Goal: Book appointment/travel/reservation

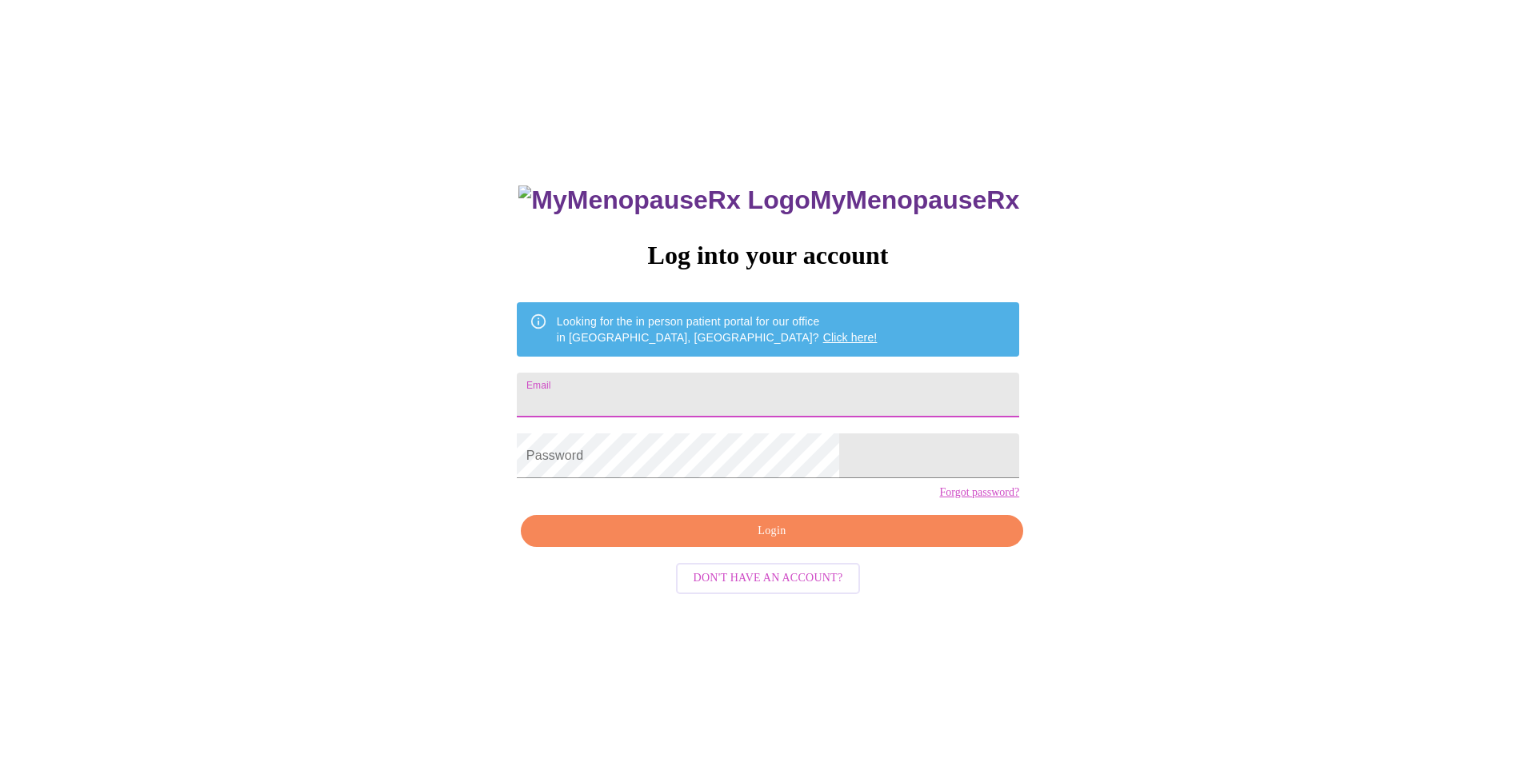
click at [729, 388] on input "Email" at bounding box center [768, 395] width 502 height 45
type input "[EMAIL_ADDRESS][DOMAIN_NAME]"
click at [765, 541] on span "Login" at bounding box center [771, 531] width 465 height 20
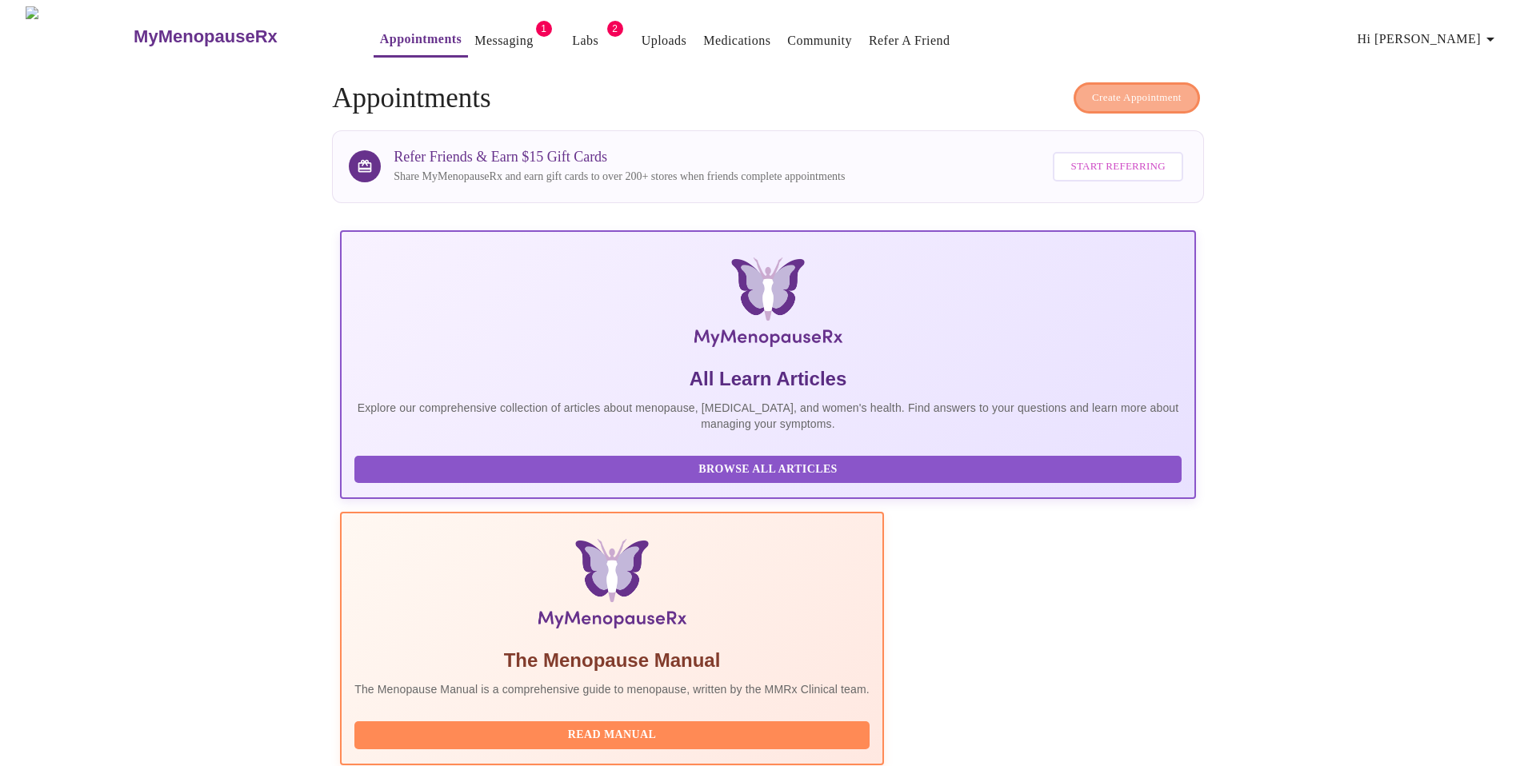
click at [1147, 89] on span "Create Appointment" at bounding box center [1137, 98] width 90 height 18
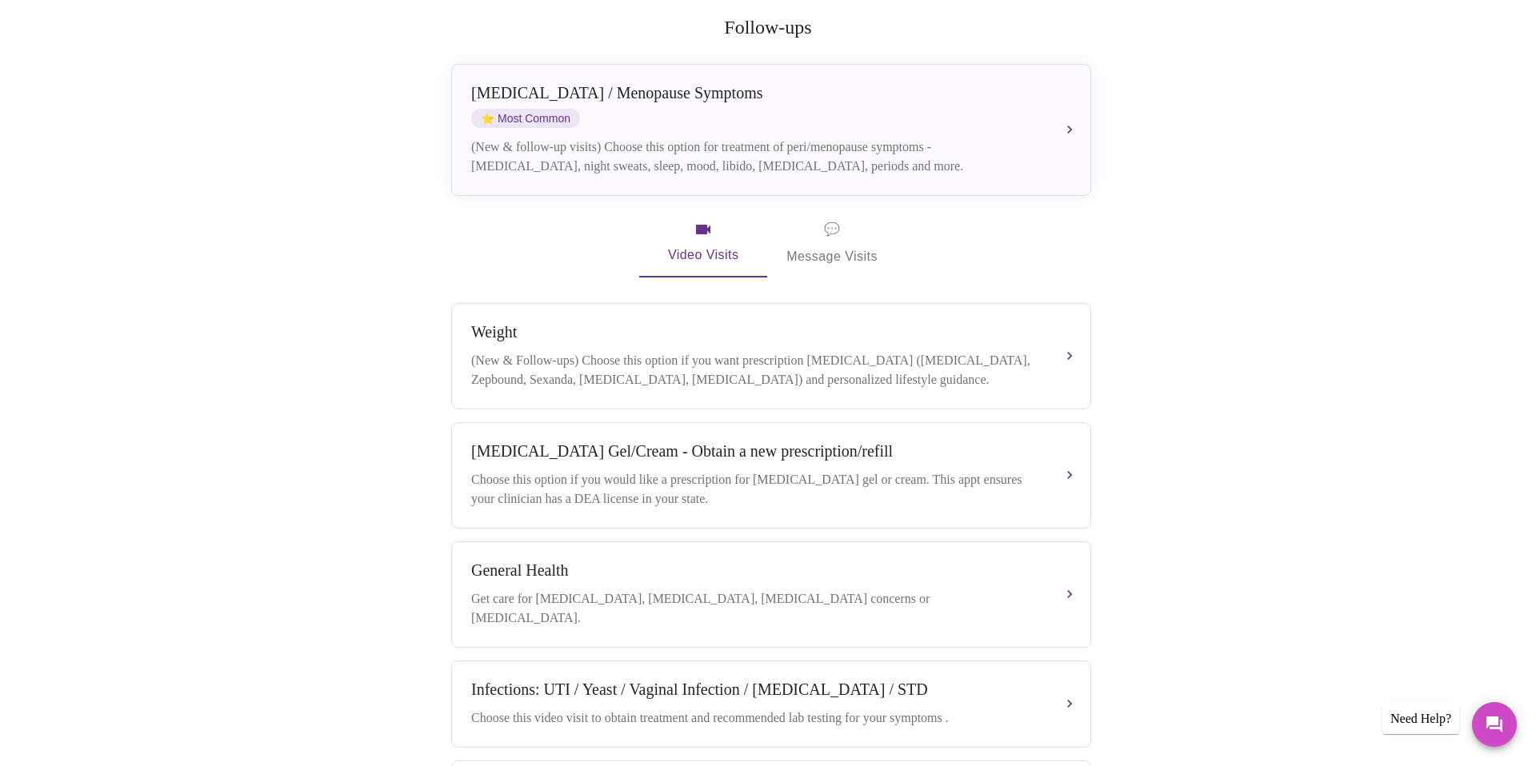
scroll to position [333, 0]
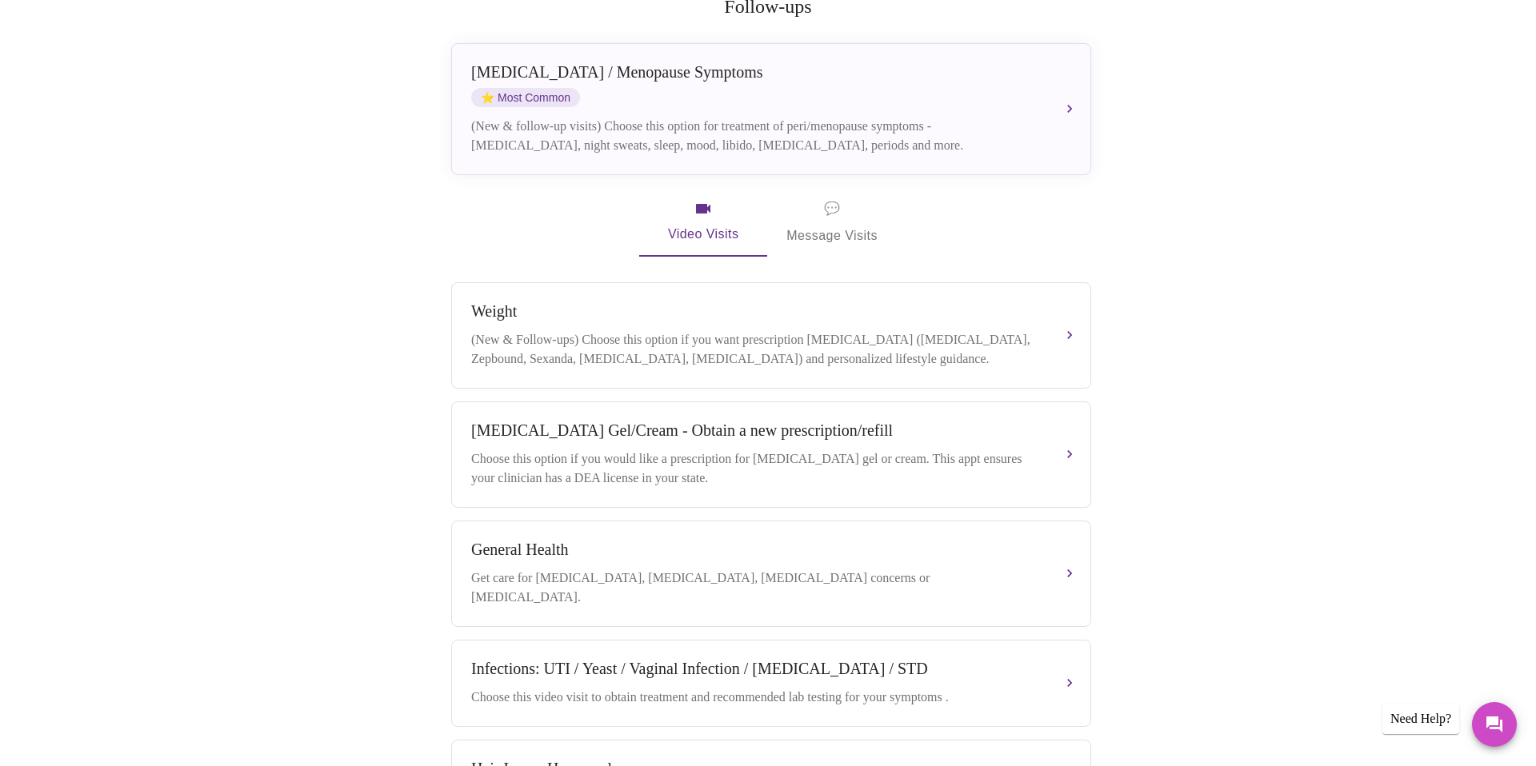
click at [824, 198] on span "💬" at bounding box center [832, 209] width 16 height 22
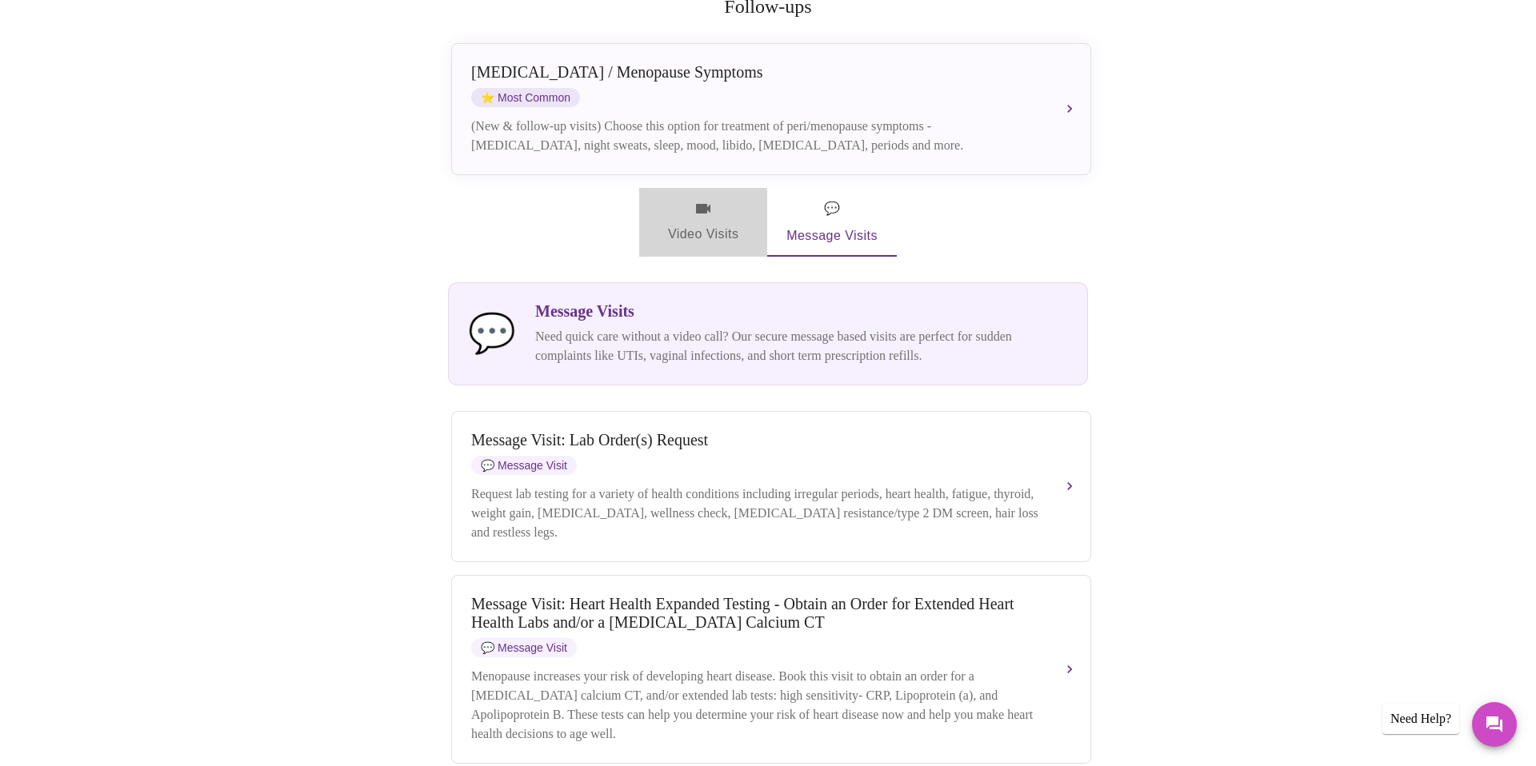
click at [697, 204] on icon "button" at bounding box center [703, 209] width 14 height 10
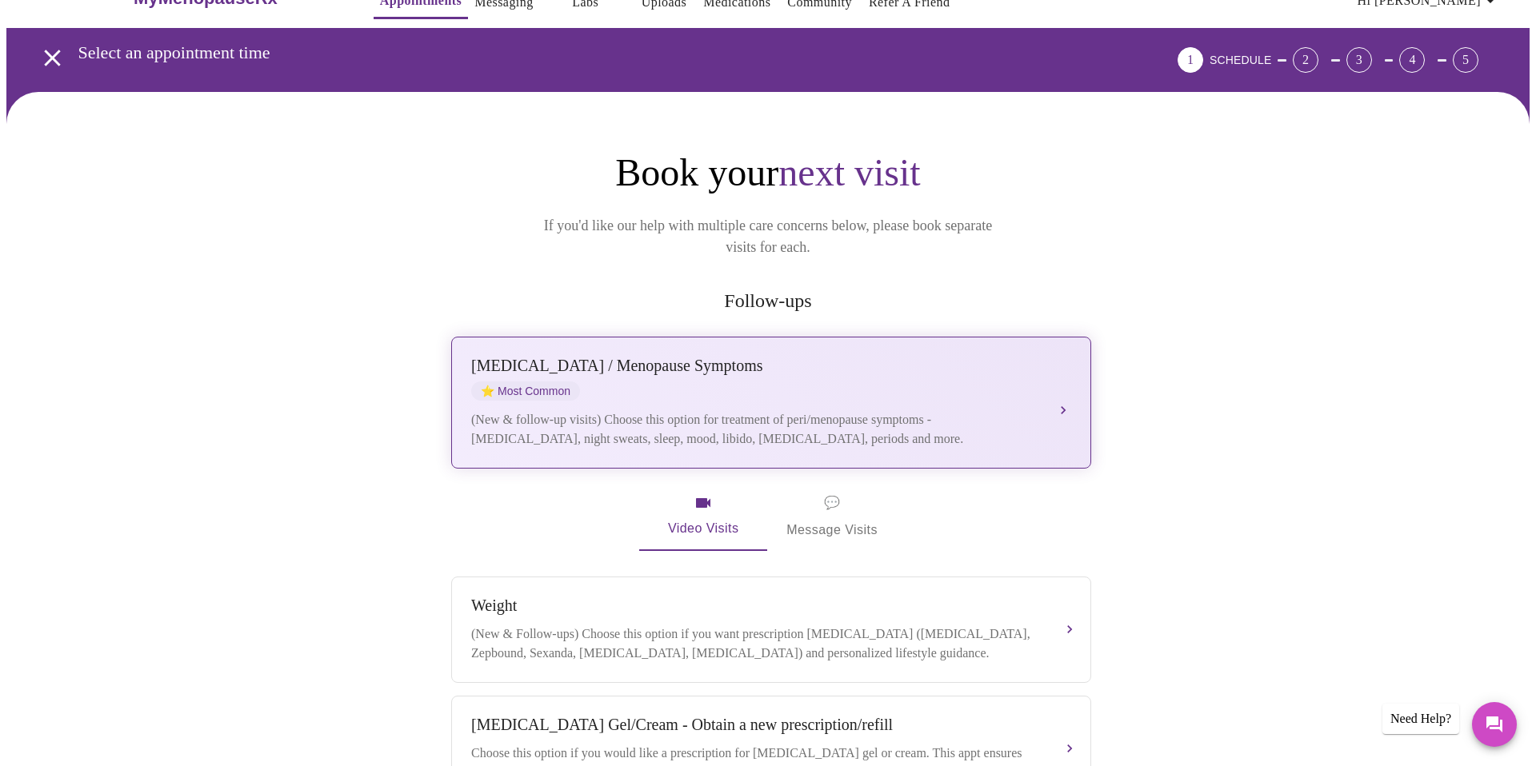
scroll to position [41, 0]
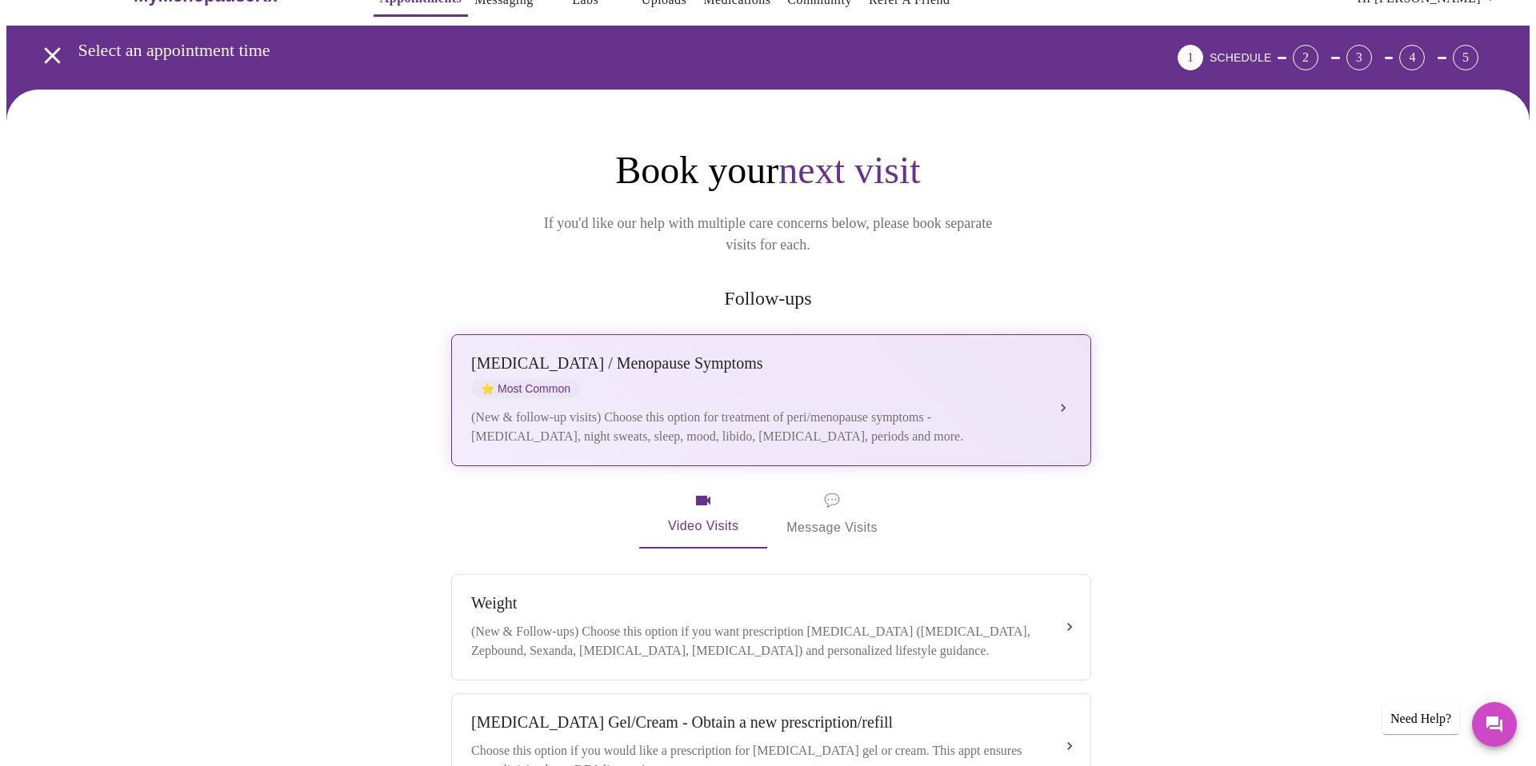
click at [738, 367] on div "[MEDICAL_DATA] / Menopause Symptoms ⭐ Most Common" at bounding box center [755, 376] width 568 height 44
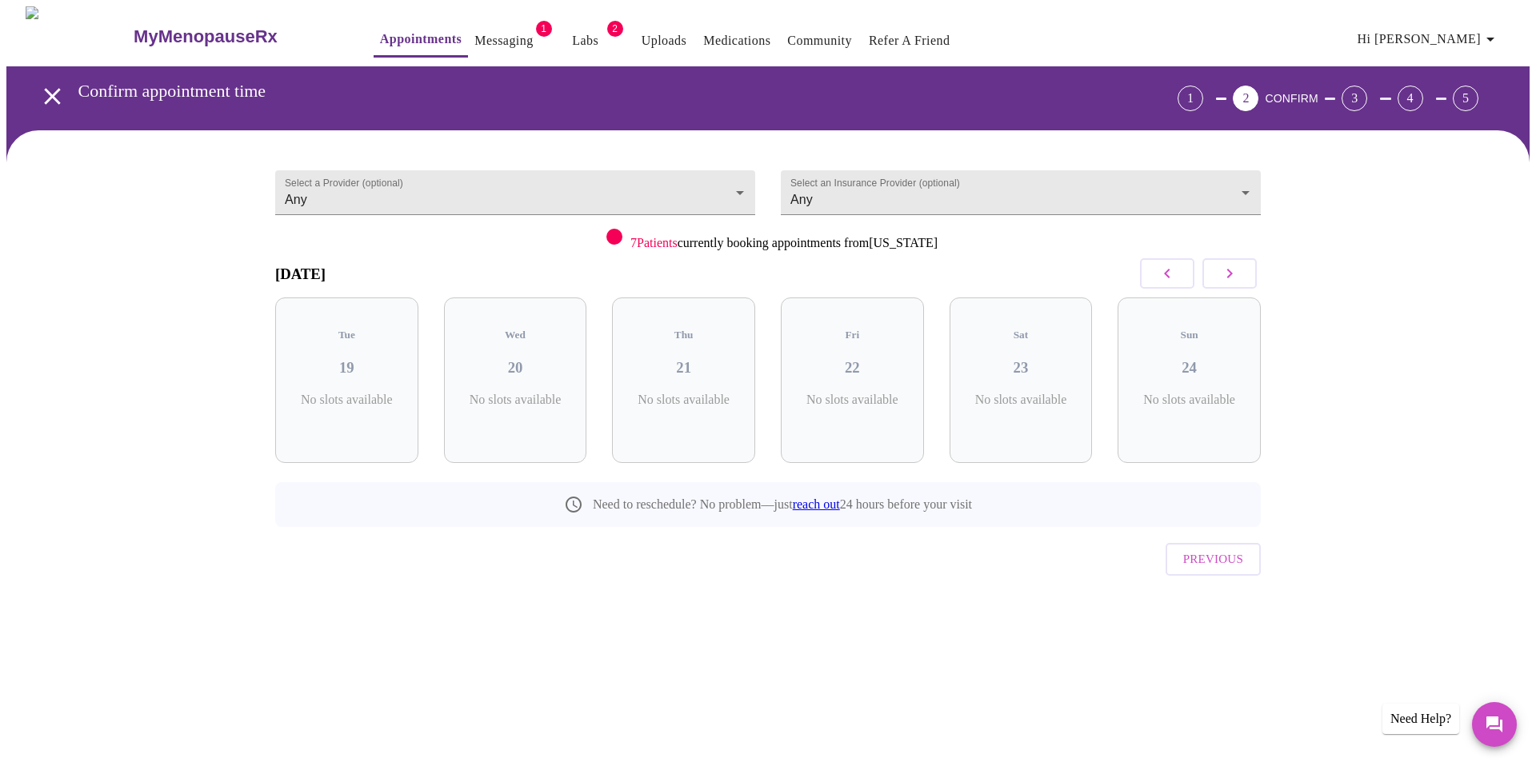
scroll to position [0, 0]
click at [684, 393] on p "7 Slots Left ( 30 Total)" at bounding box center [690, 408] width 58 height 31
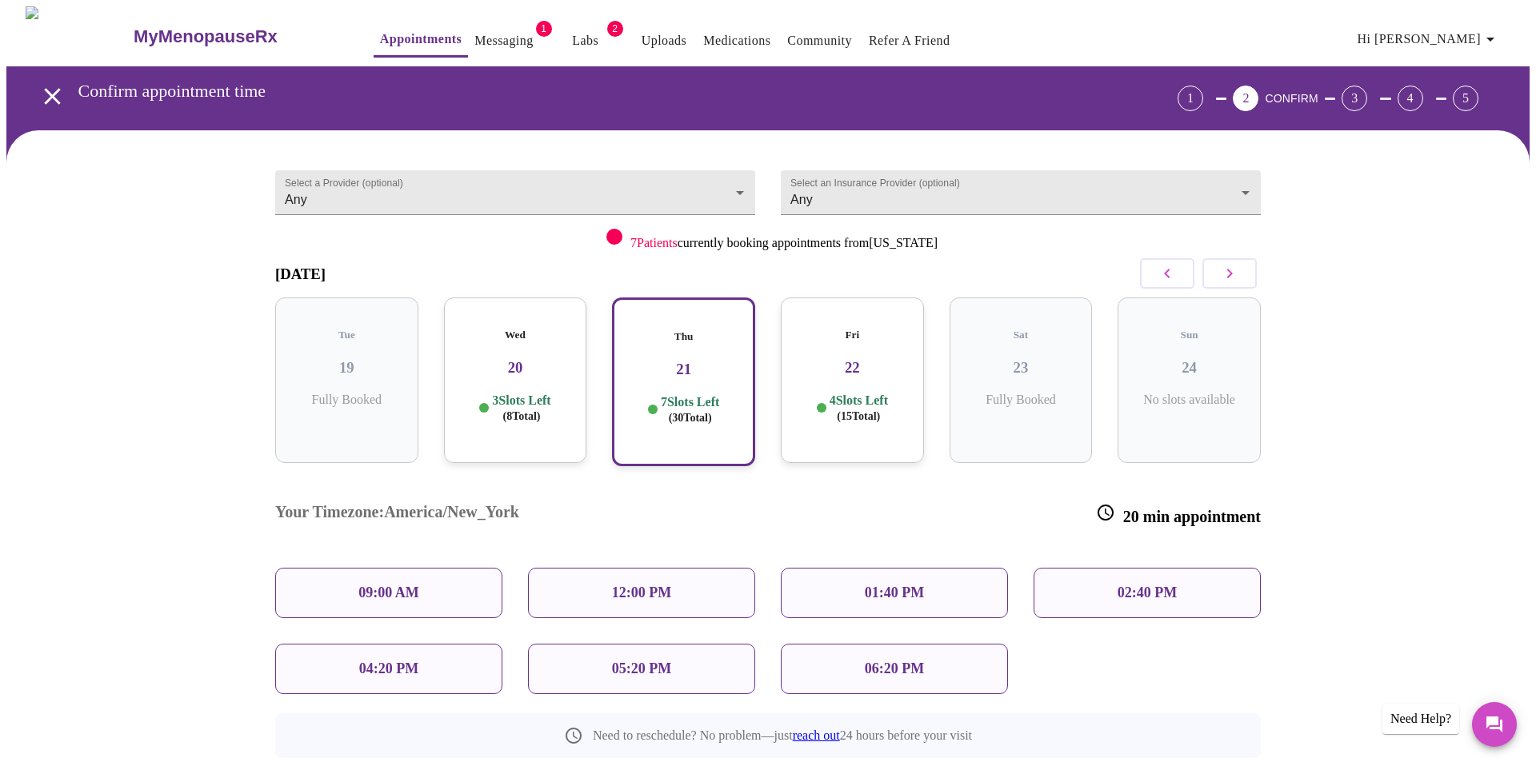
click at [405, 585] on p "09:00 AM" at bounding box center [388, 593] width 61 height 17
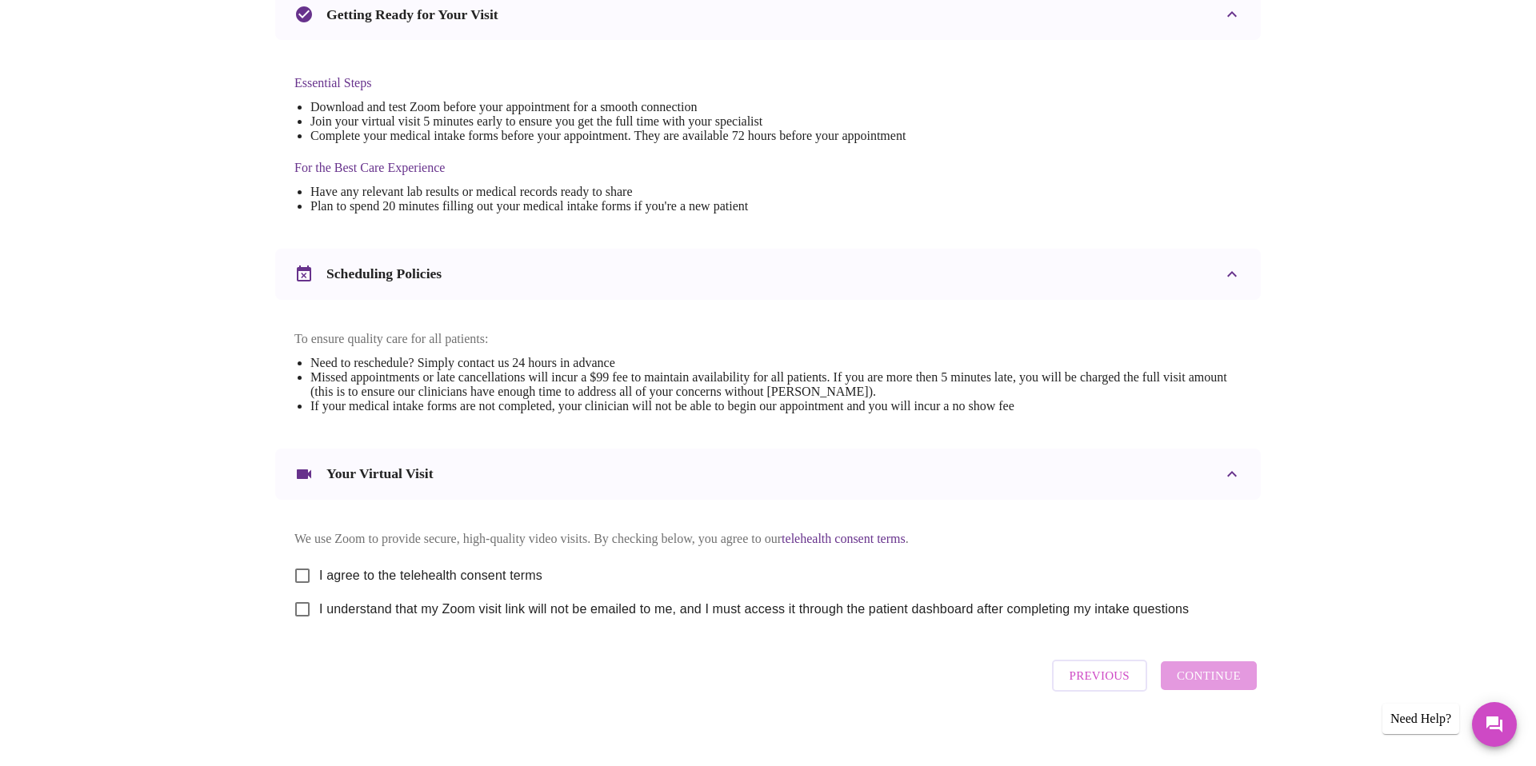
scroll to position [393, 0]
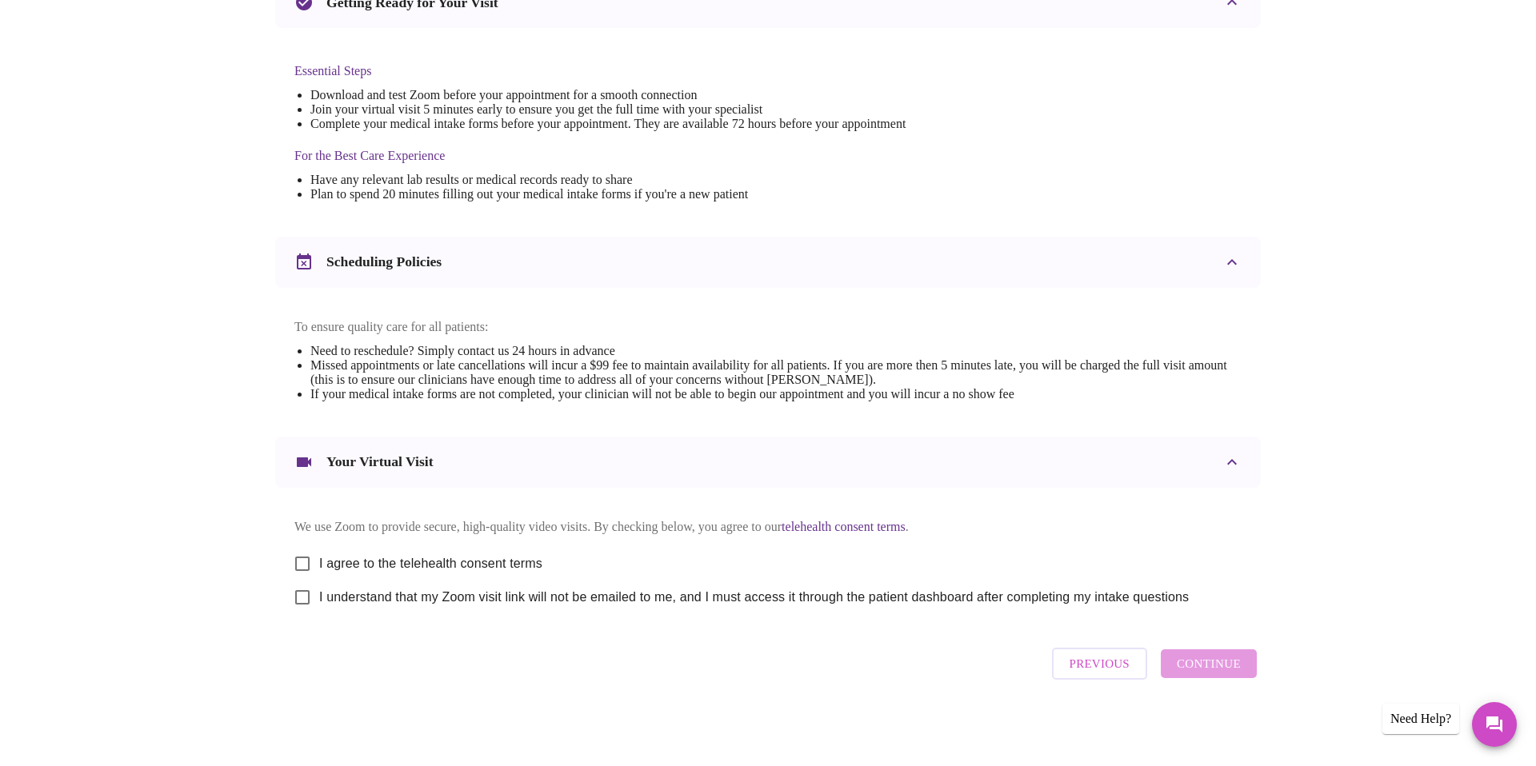
click at [301, 558] on input "I agree to the telehealth consent terms" at bounding box center [303, 564] width 34 height 34
checkbox input "true"
click at [304, 595] on input "I understand that my Zoom visit link will not be emailed to me, and I must acce…" at bounding box center [303, 598] width 34 height 34
checkbox input "true"
click at [1223, 666] on span "Continue" at bounding box center [1208, 663] width 64 height 21
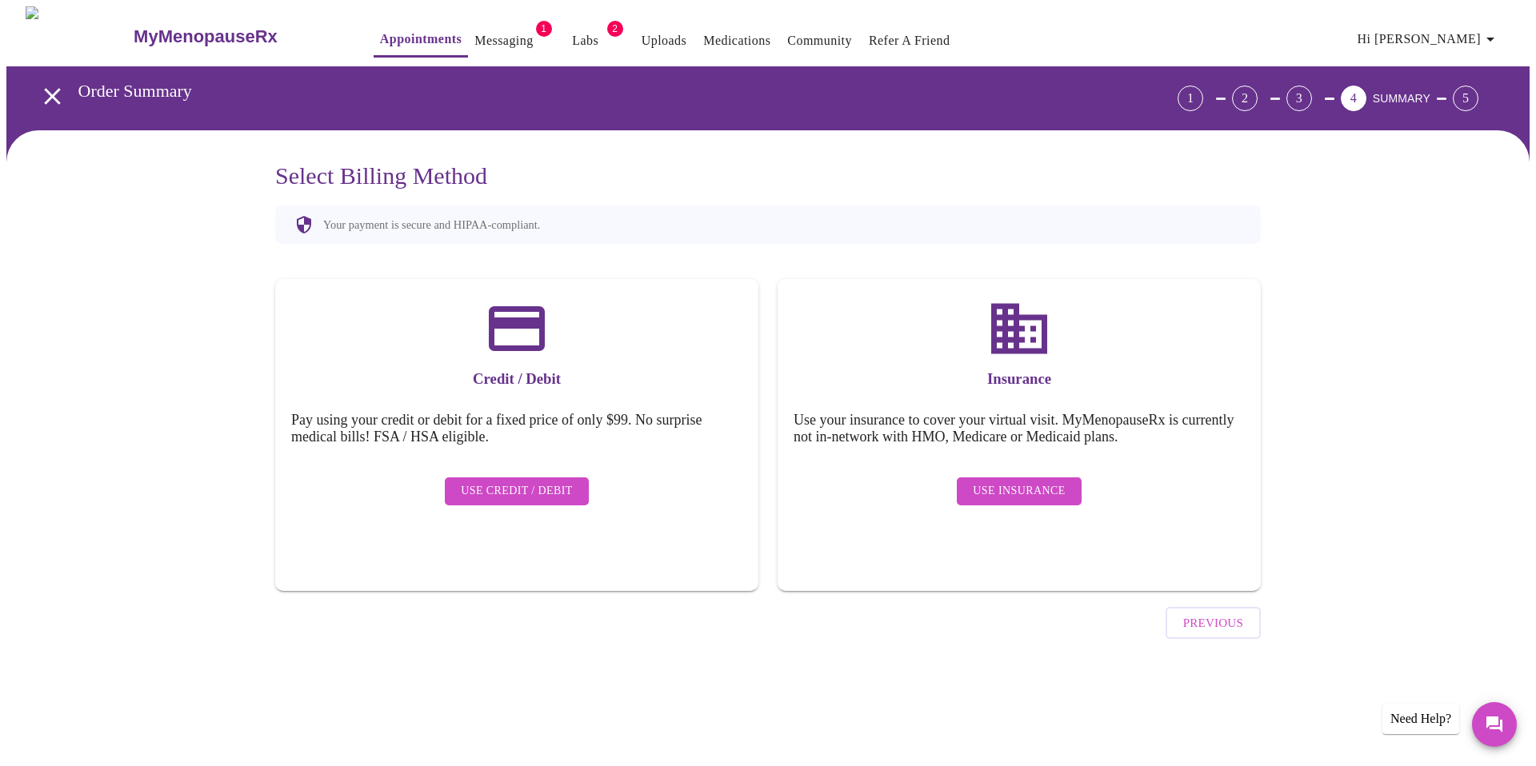
scroll to position [0, 0]
click at [529, 481] on span "Use Credit / Debit" at bounding box center [517, 491] width 112 height 20
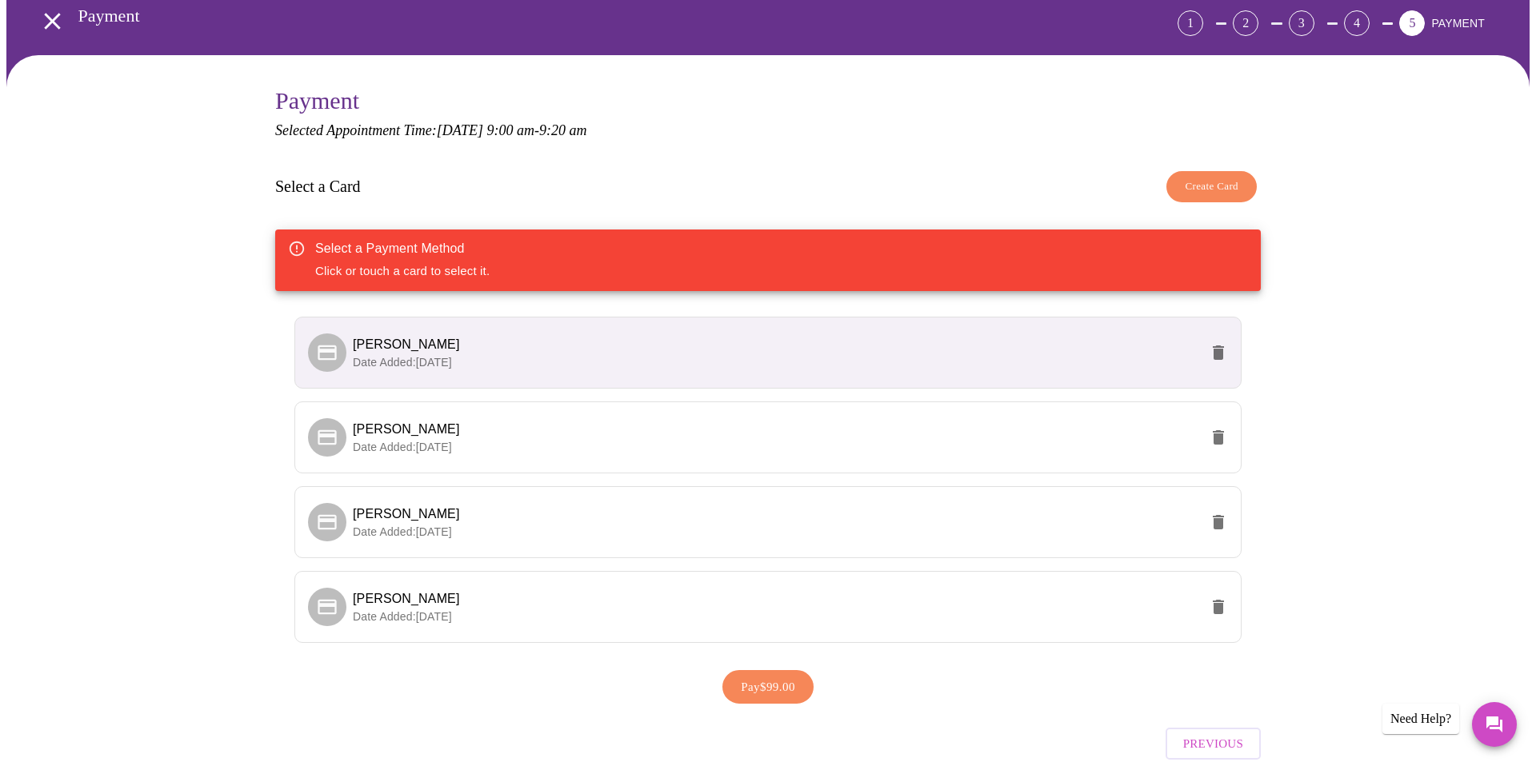
scroll to position [76, 0]
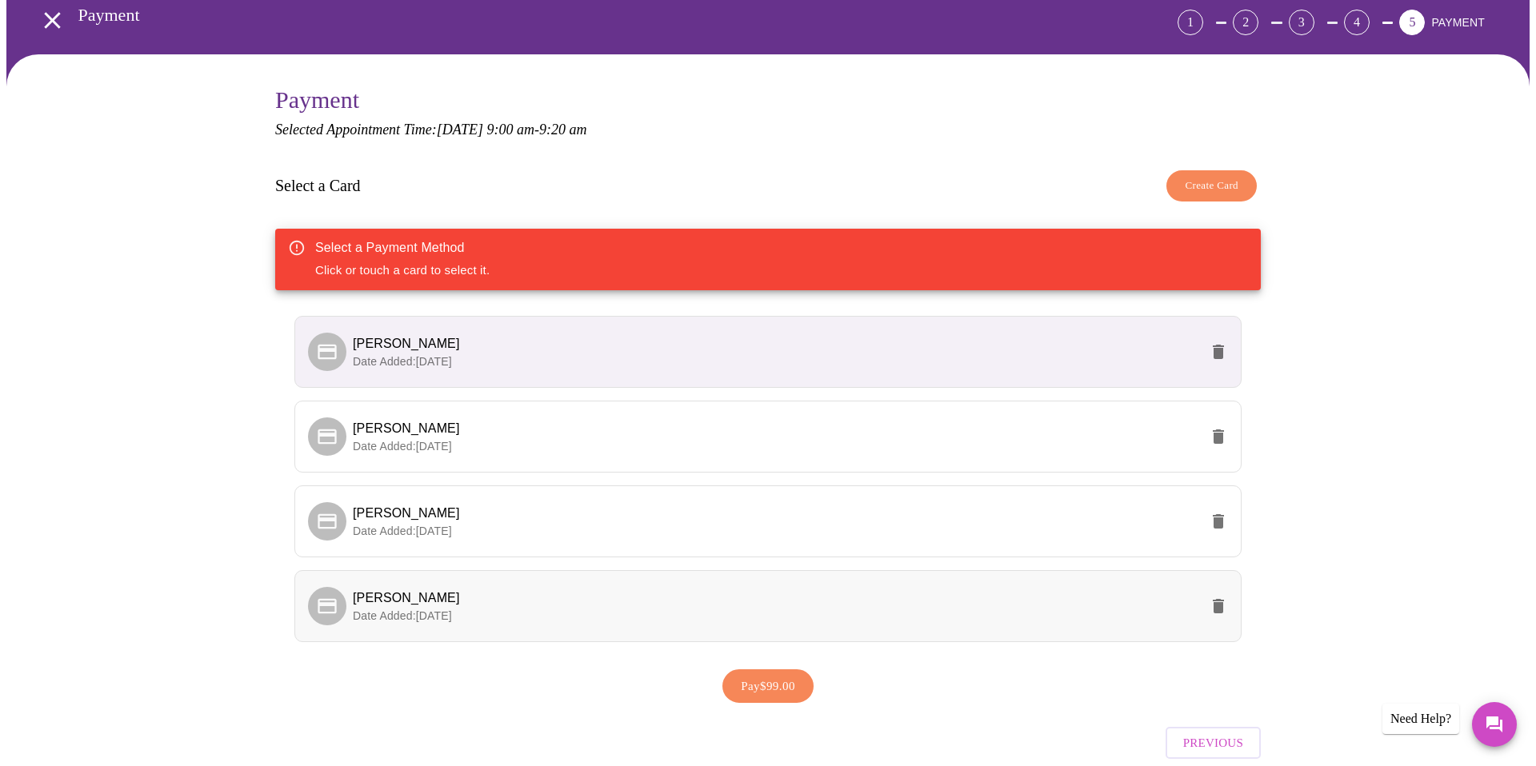
click at [776, 609] on p "Date Added: [DATE]" at bounding box center [776, 616] width 846 height 16
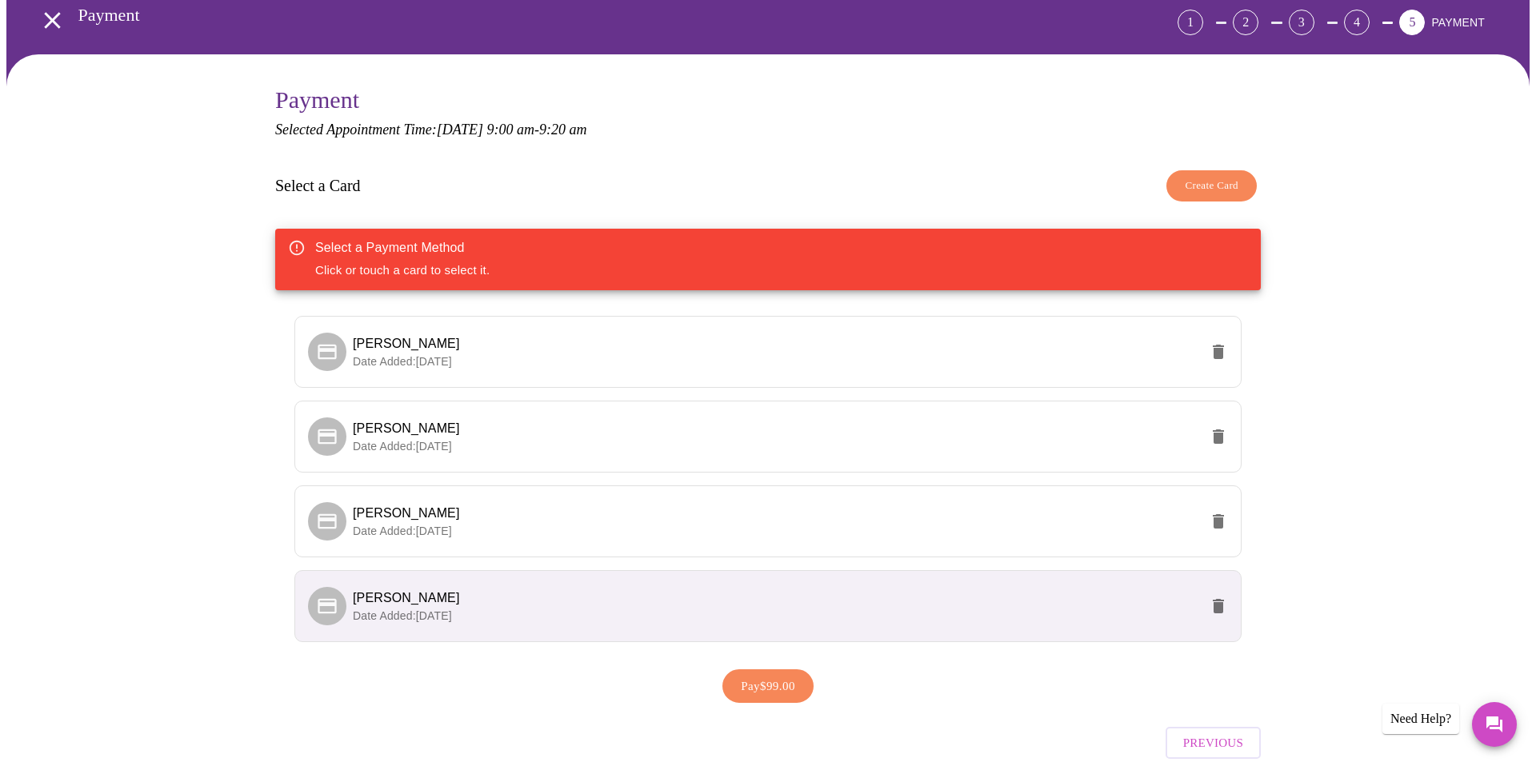
click at [767, 689] on span "Pay $99.00" at bounding box center [768, 686] width 54 height 21
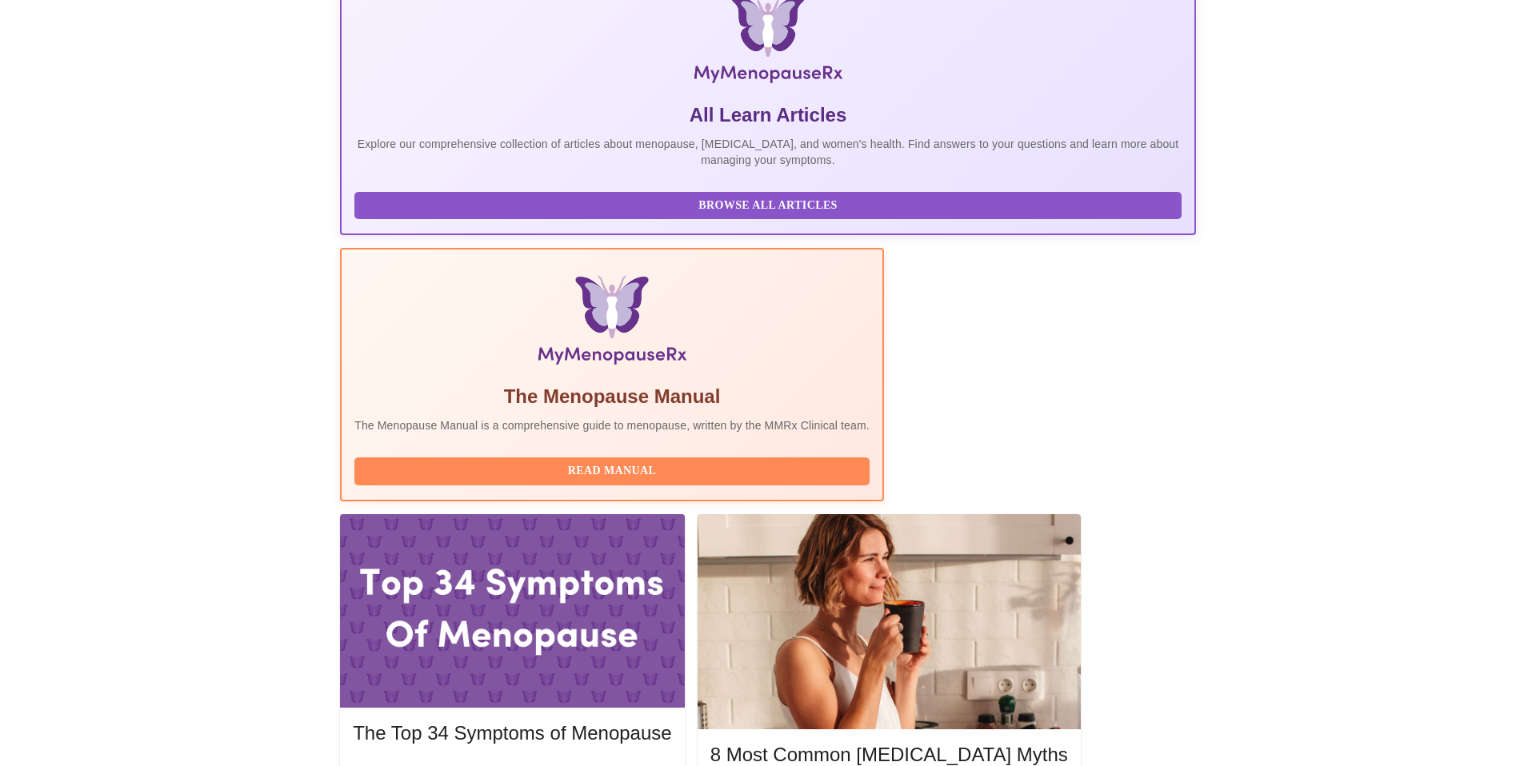
scroll to position [255, 0]
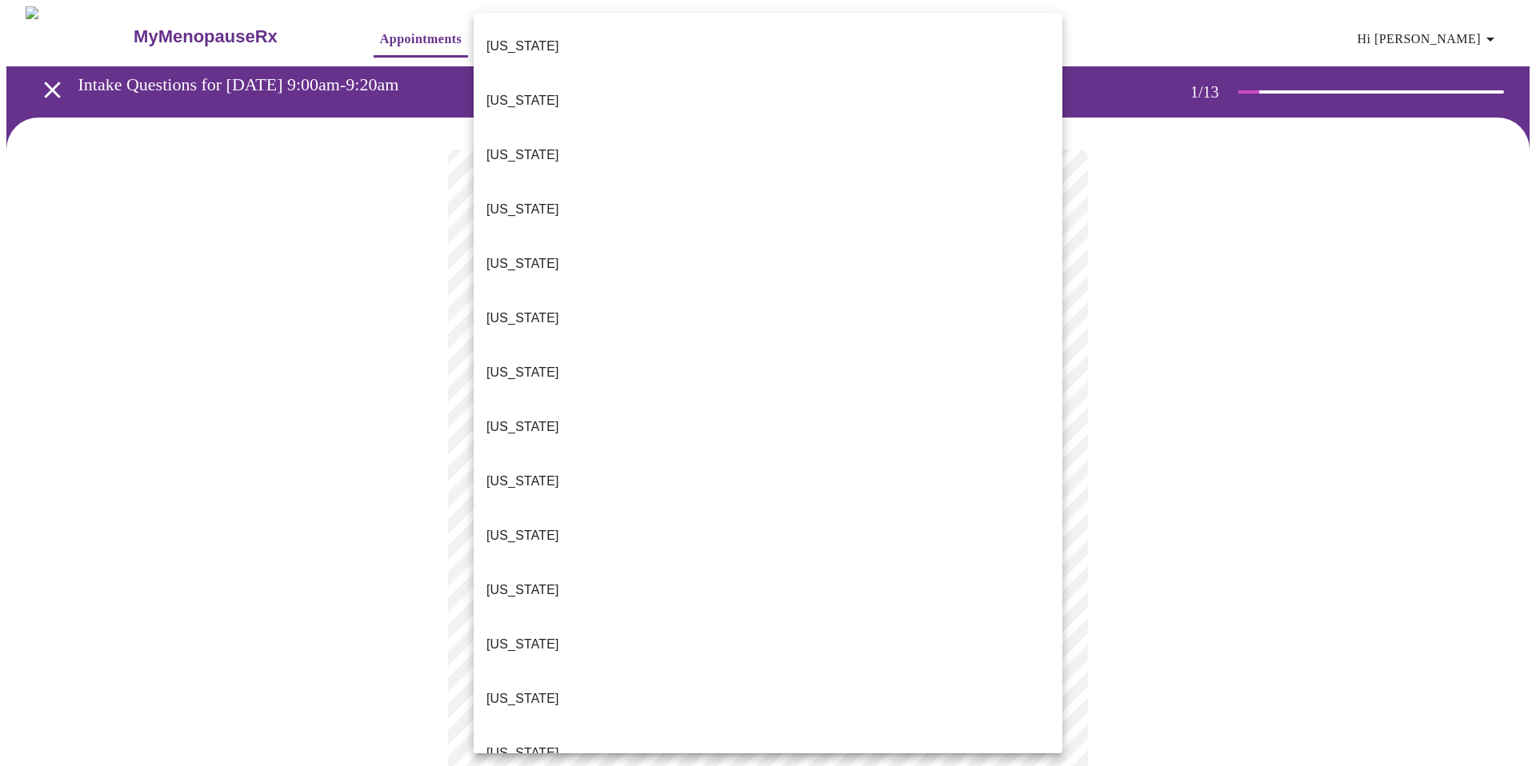
click at [769, 350] on body "MyMenopauseRx Appointments Messaging 1 Labs 2 Uploads Medications Community Ref…" at bounding box center [767, 741] width 1523 height 1471
click at [723, 454] on li "[US_STATE]" at bounding box center [767, 481] width 589 height 54
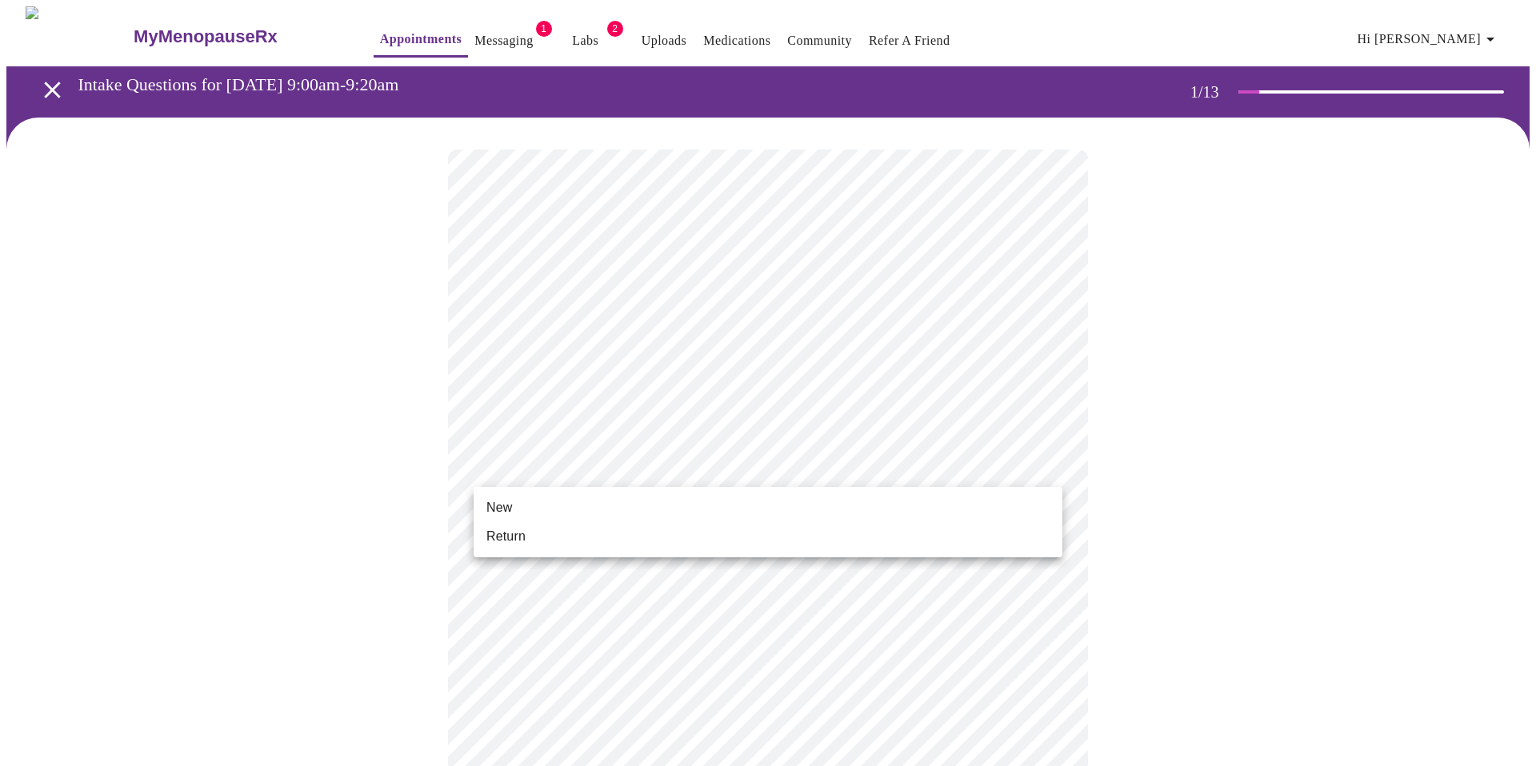
click at [924, 461] on body "MyMenopauseRx Appointments Messaging 1 Labs 2 Uploads Medications Community Ref…" at bounding box center [767, 736] width 1523 height 1461
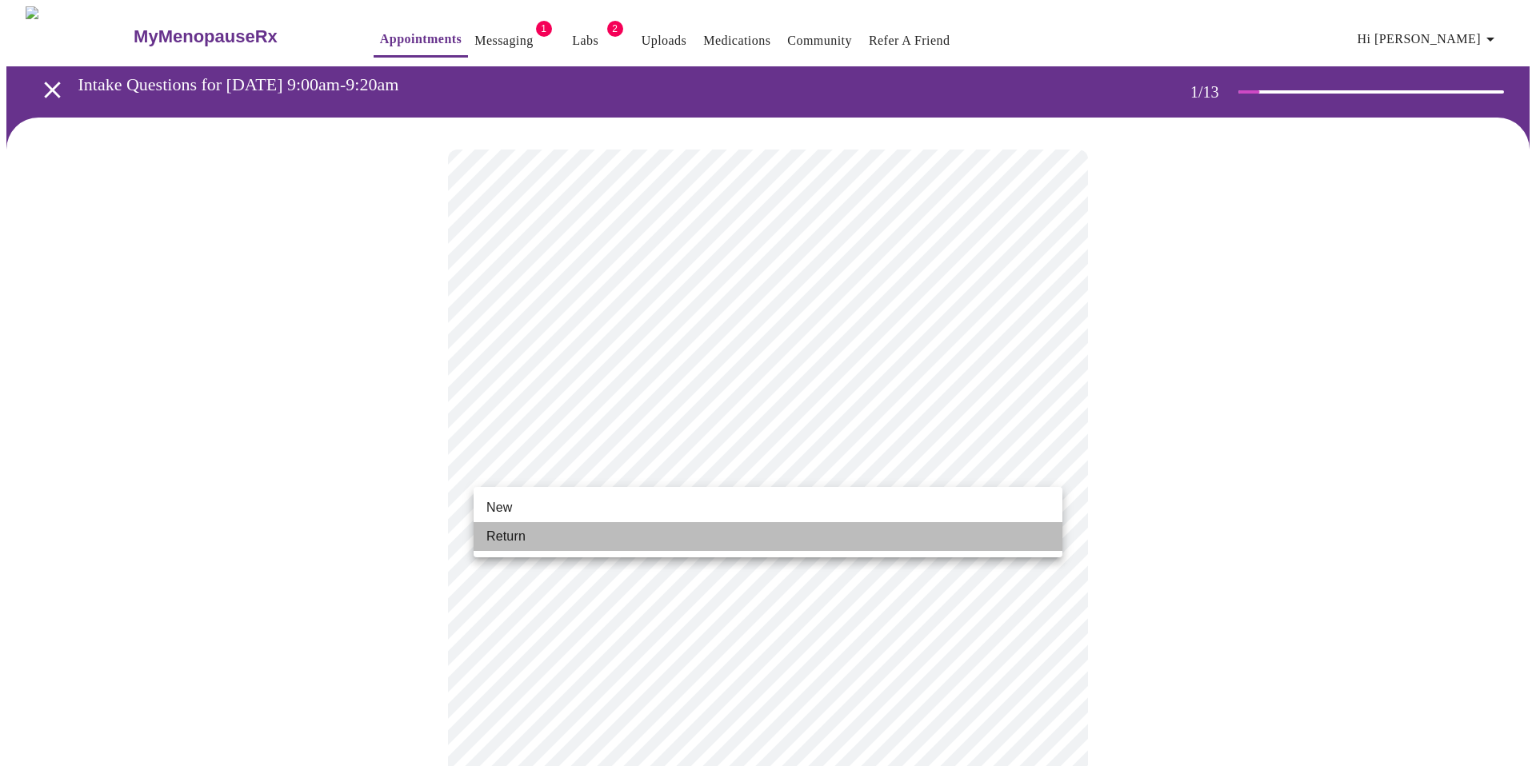
click at [792, 543] on li "Return" at bounding box center [767, 536] width 589 height 29
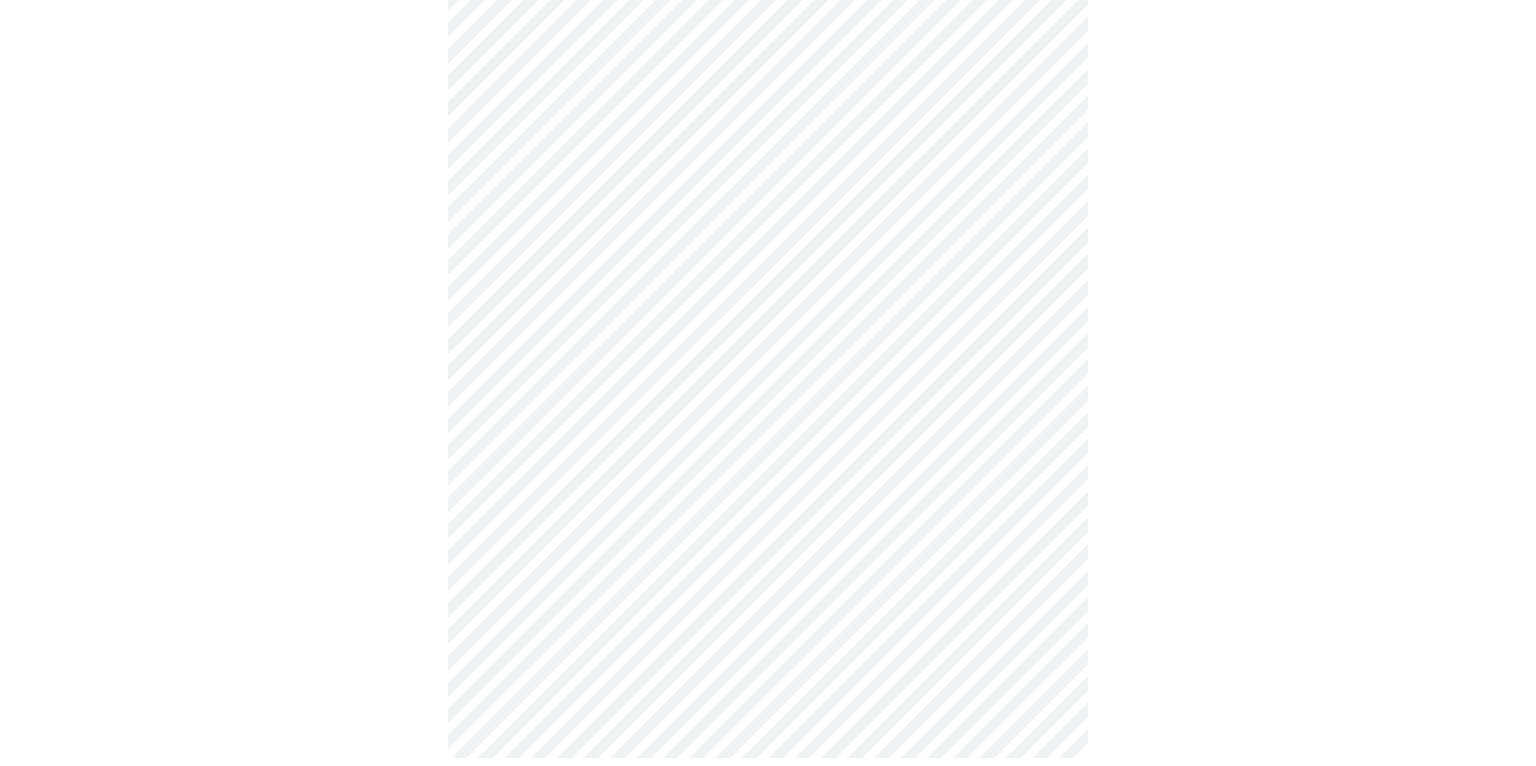
scroll to position [652, 0]
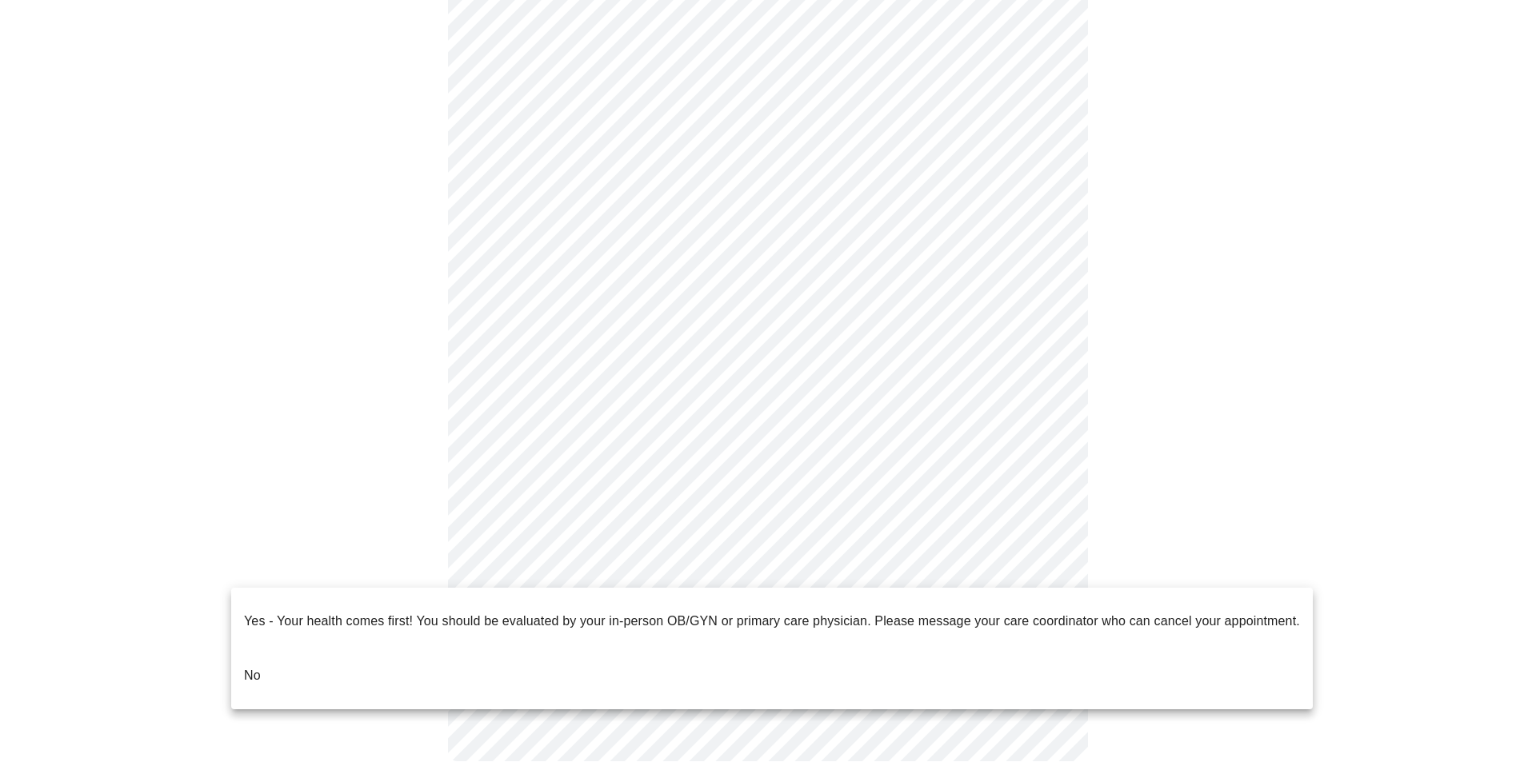
click at [1055, 565] on body "MyMenopauseRx Appointments Messaging 1 Labs 2 Uploads Medications Community Ref…" at bounding box center [767, 74] width 1523 height 1439
click at [257, 666] on p "No" at bounding box center [252, 675] width 17 height 19
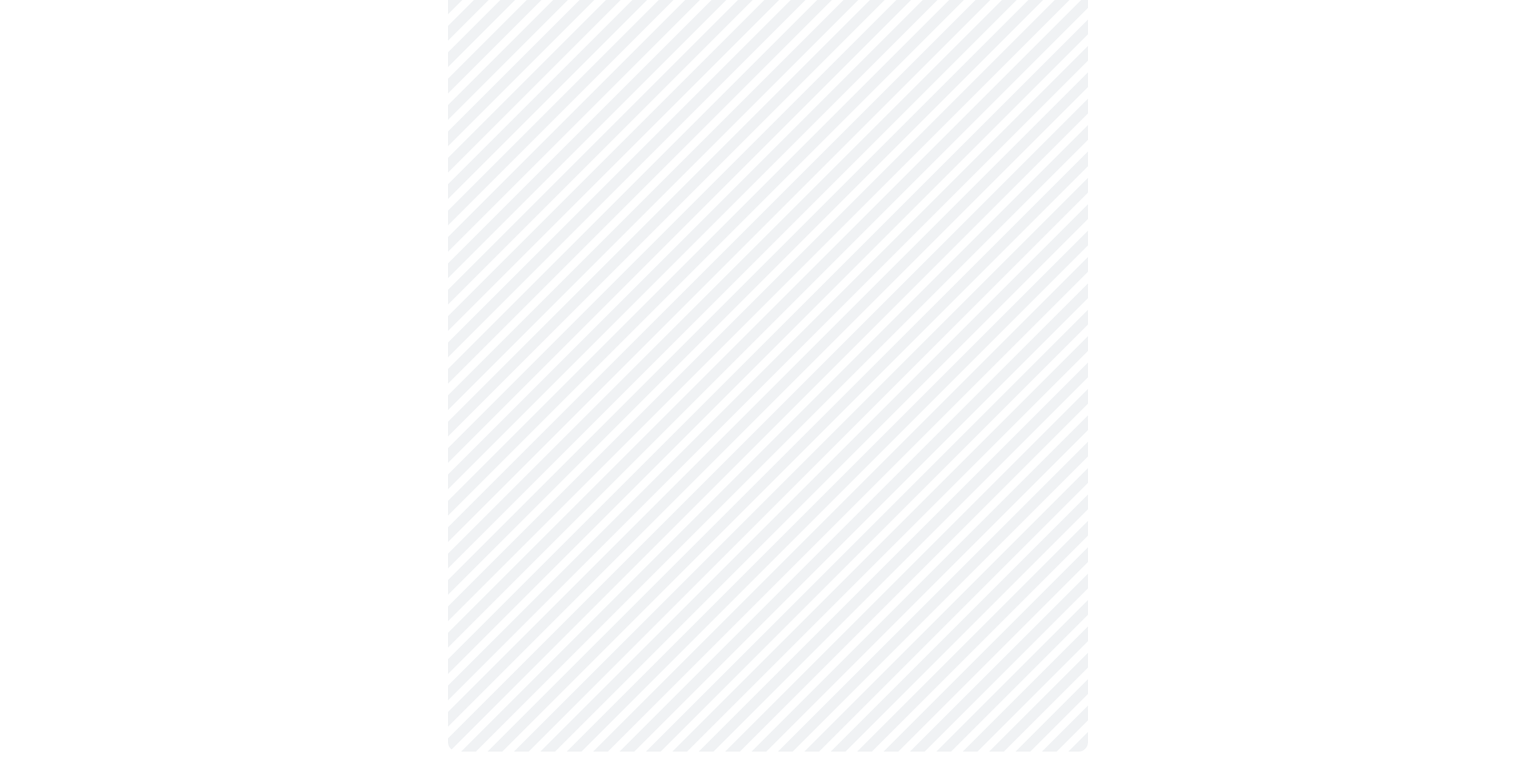
scroll to position [0, 0]
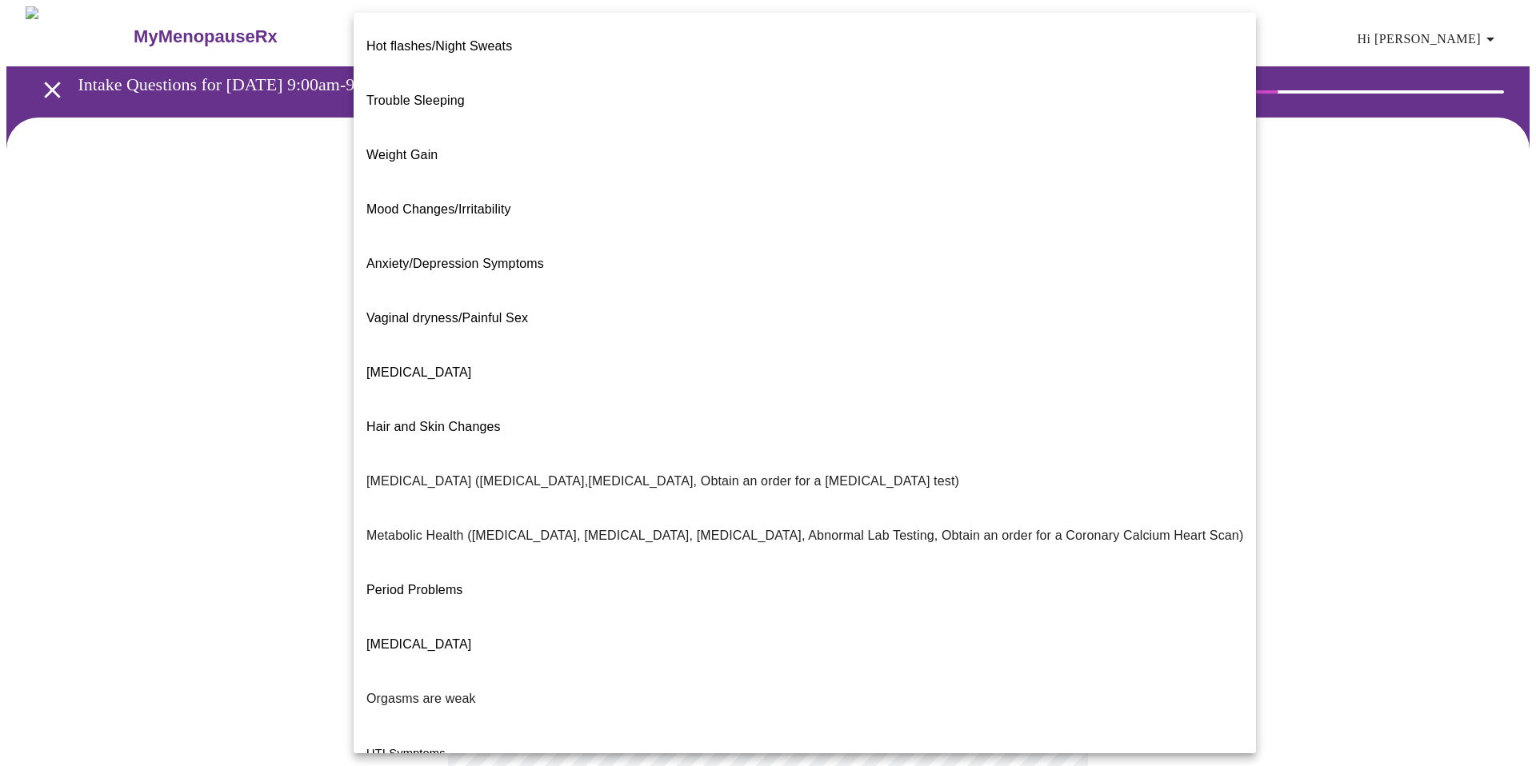
click at [664, 338] on body "MyMenopauseRx Appointments Messaging 1 Labs 2 Uploads Medications Community Ref…" at bounding box center [767, 486] width 1523 height 961
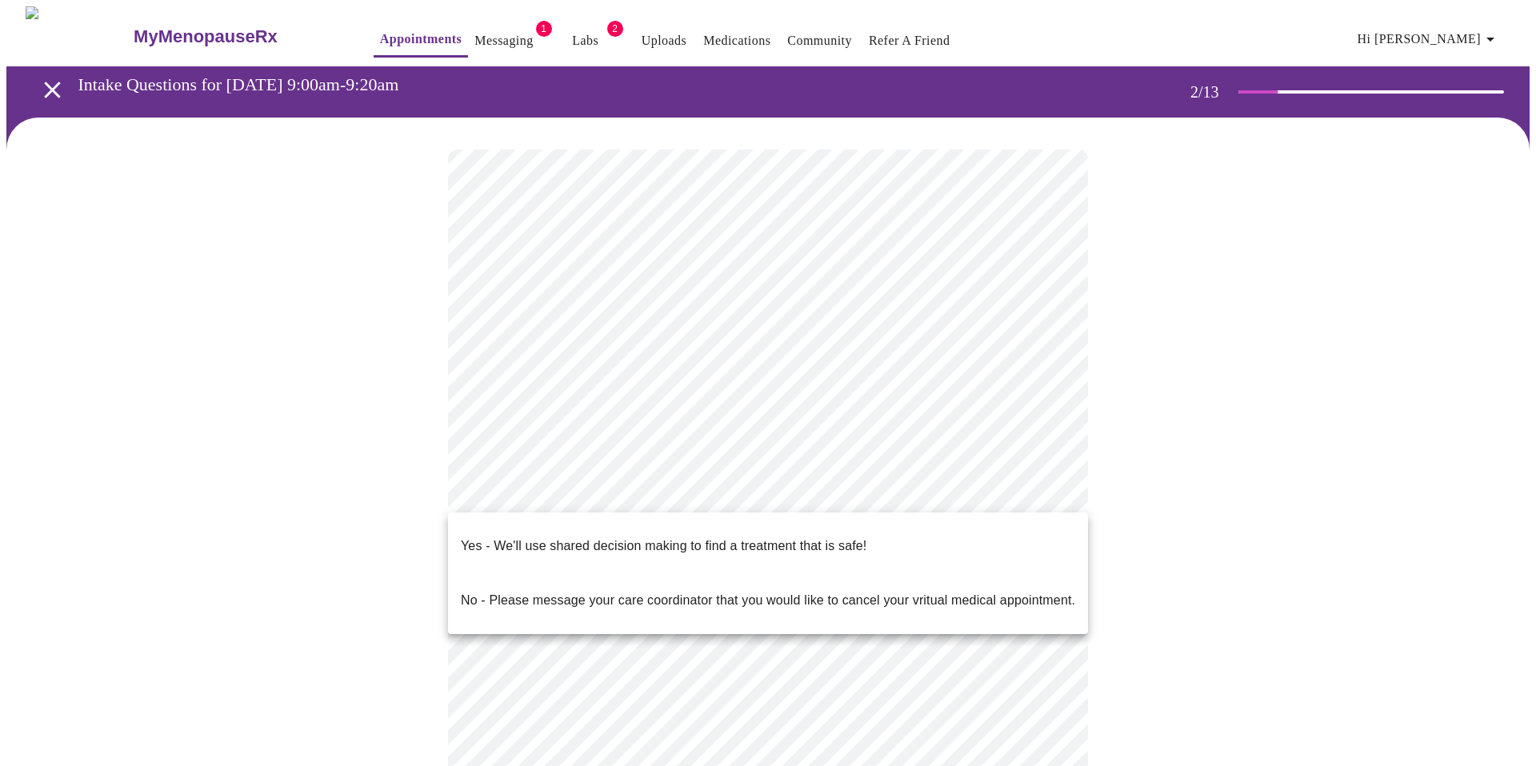
click at [776, 485] on body "MyMenopauseRx Appointments Messaging 1 Labs 2 Uploads Medications Community Ref…" at bounding box center [767, 482] width 1523 height 952
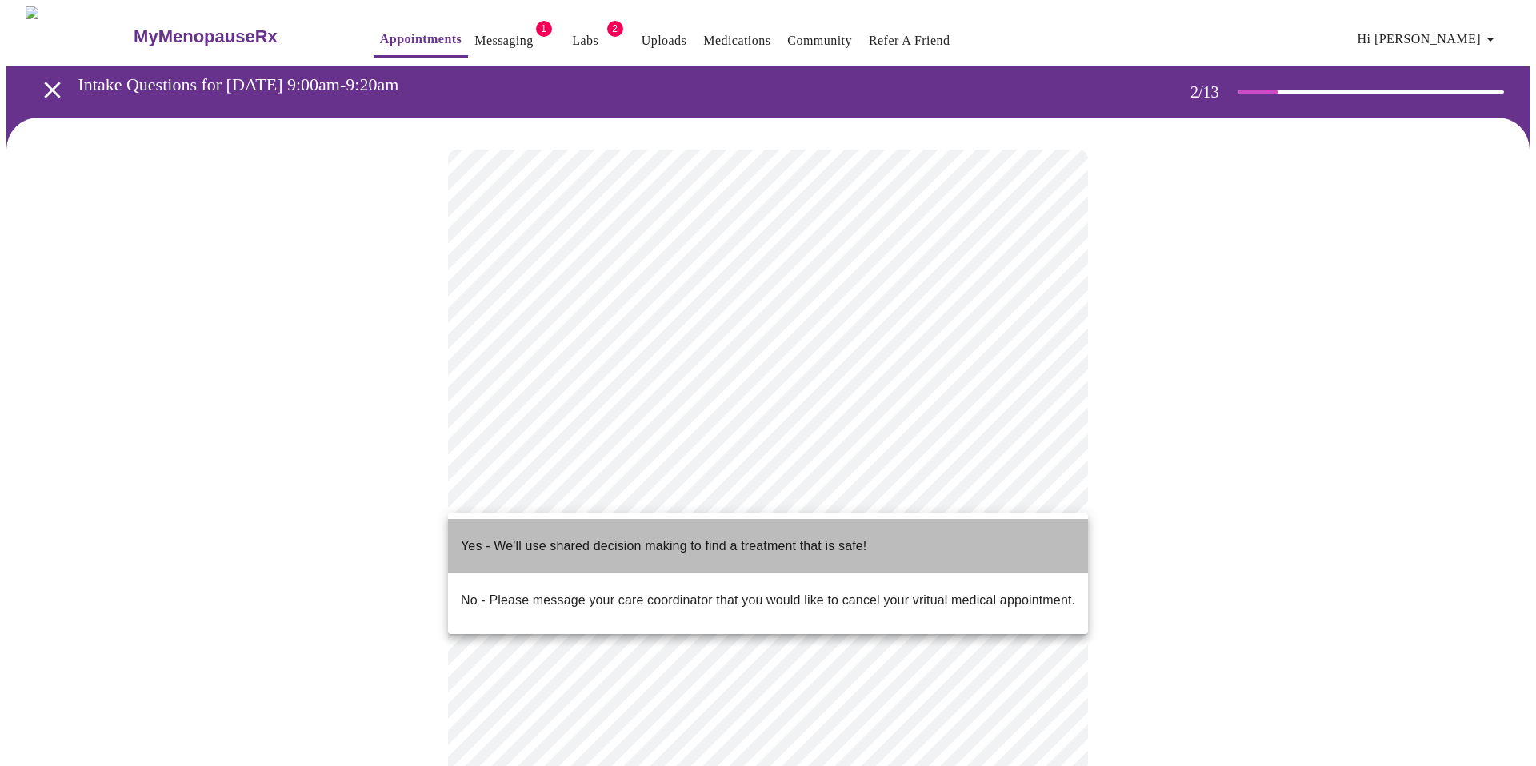
click at [883, 539] on li "Yes - We'll use shared decision making to find a treatment that is safe!" at bounding box center [768, 546] width 640 height 54
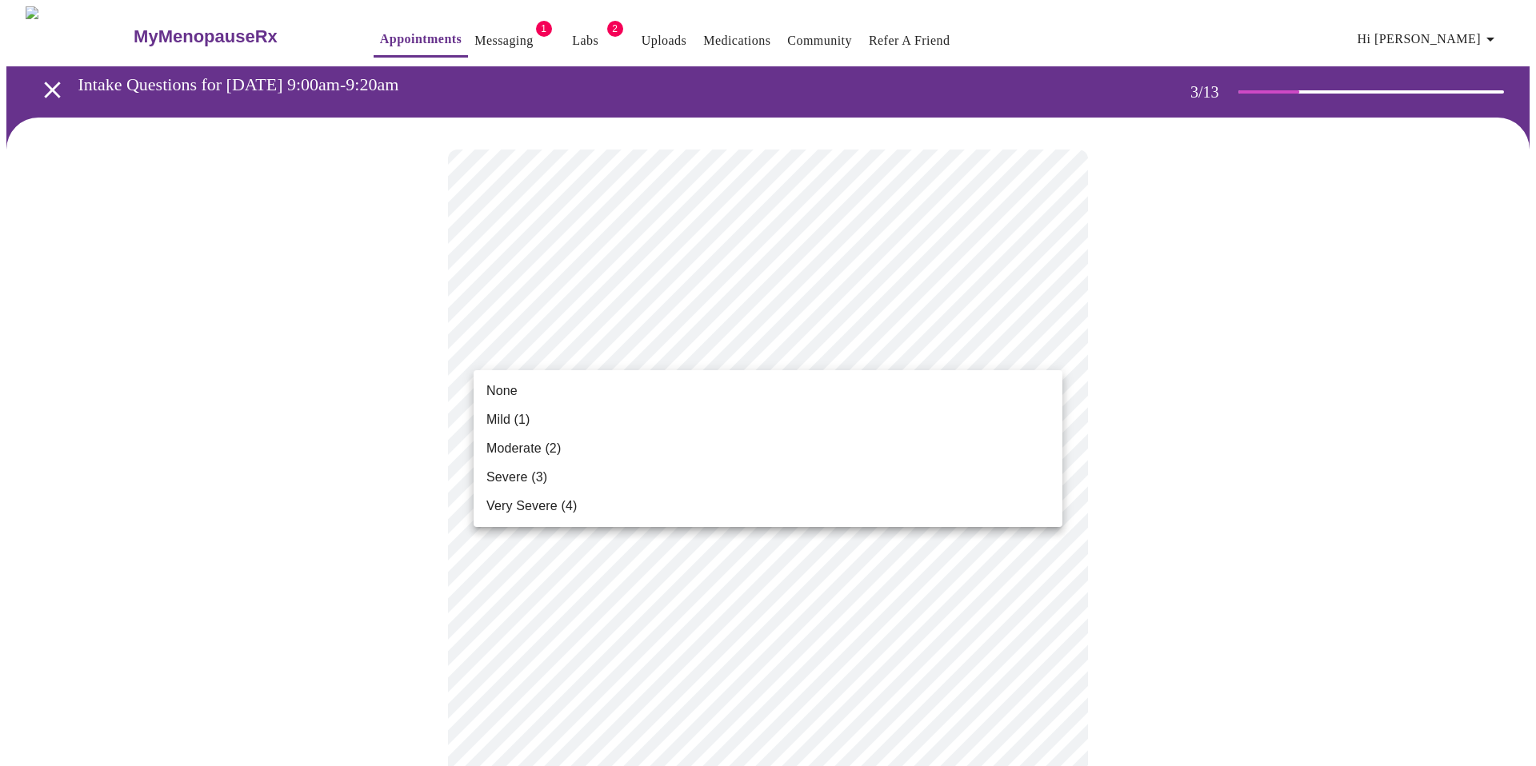
click at [836, 458] on li "Moderate (2)" at bounding box center [767, 448] width 589 height 29
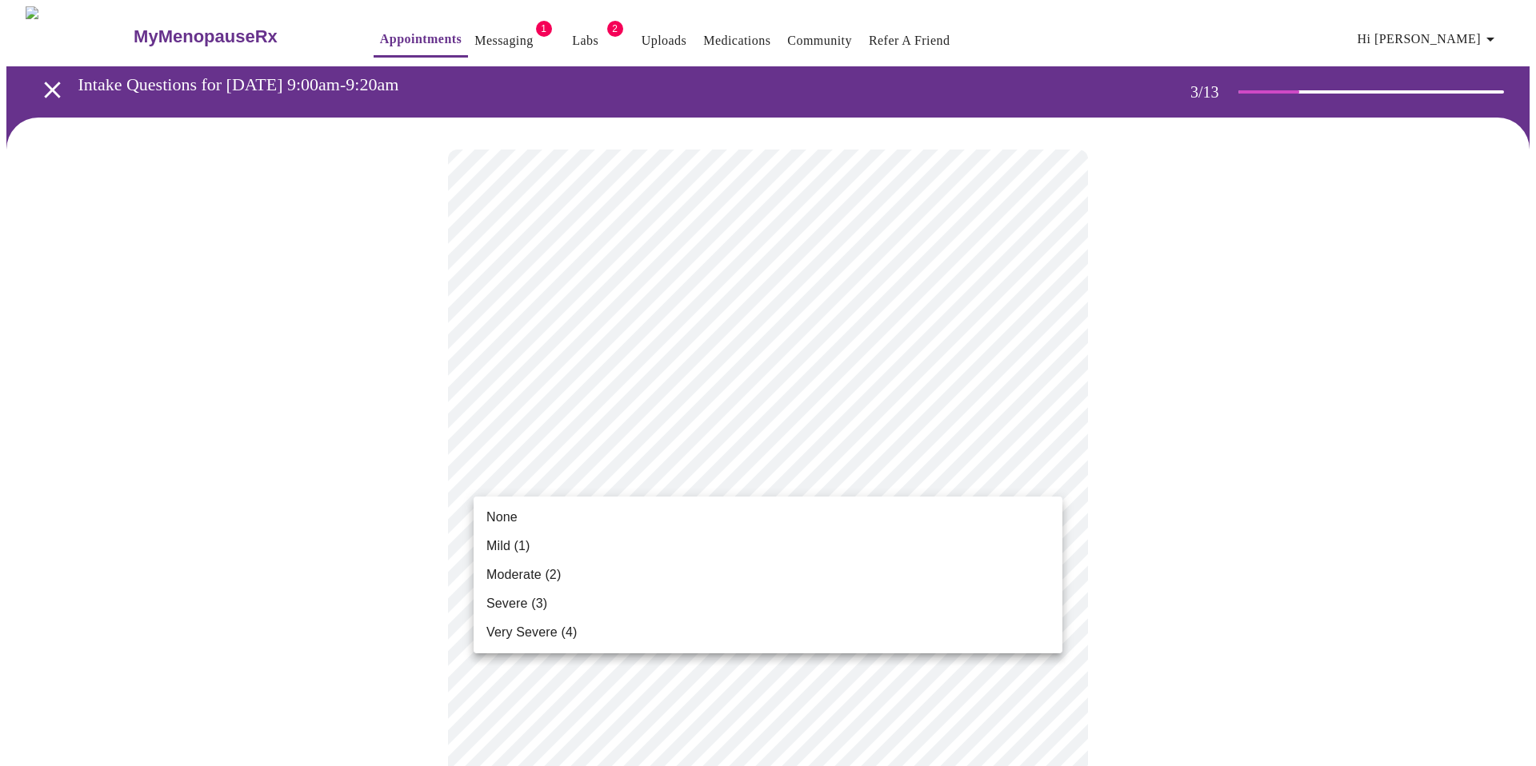
click at [698, 518] on li "None" at bounding box center [767, 517] width 589 height 29
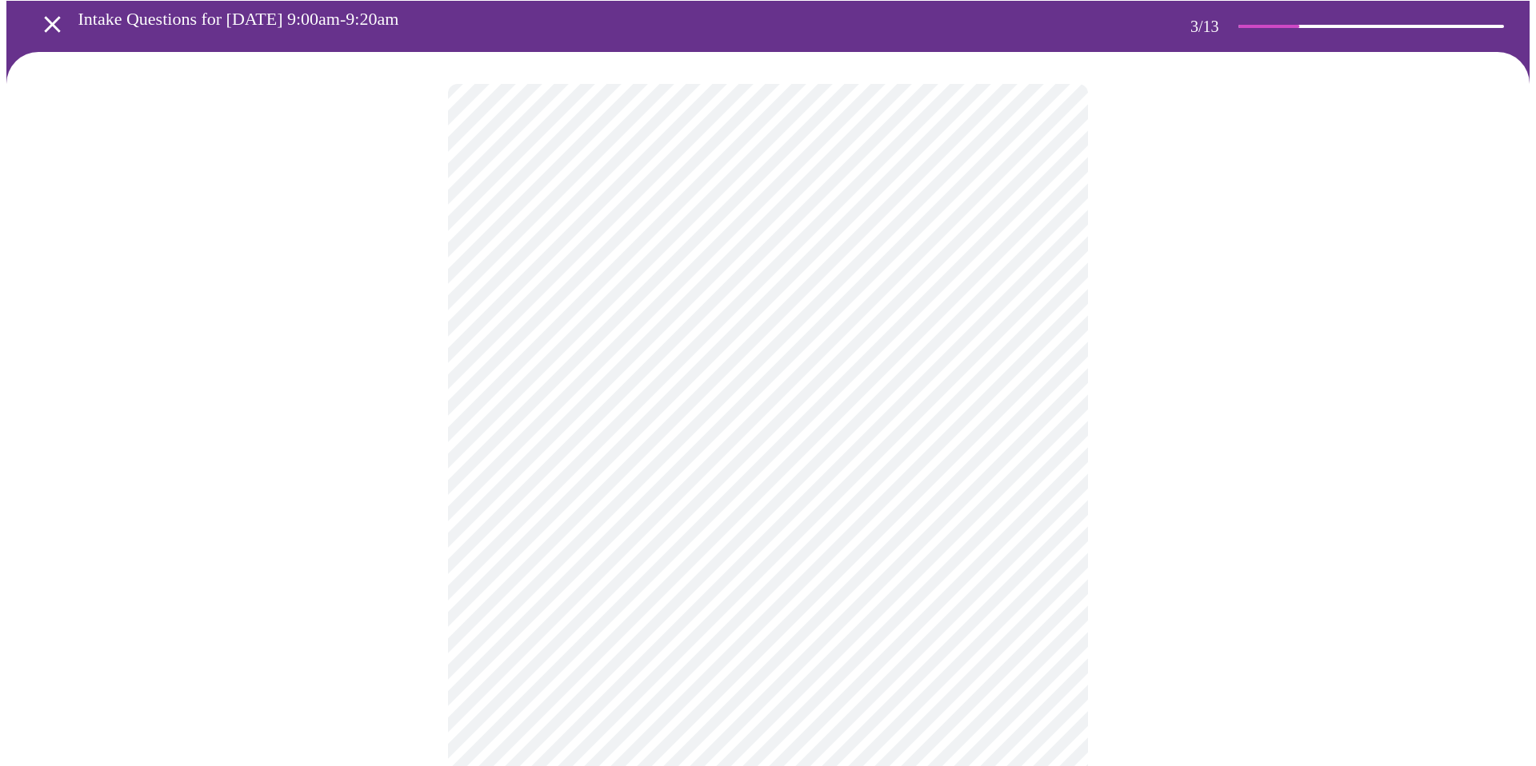
scroll to position [69, 0]
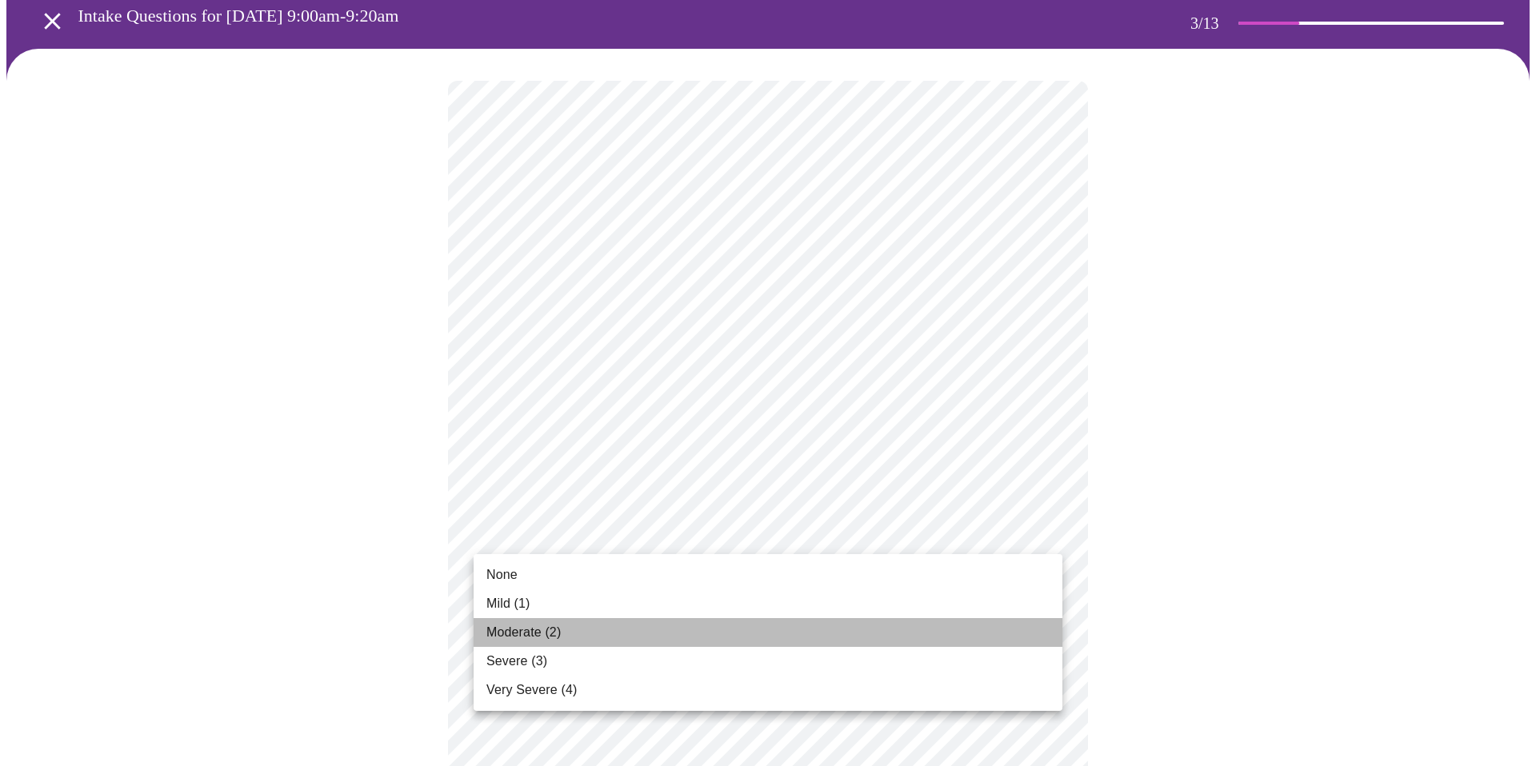
drag, startPoint x: 828, startPoint y: 633, endPoint x: 832, endPoint y: 626, distance: 8.2
click at [828, 633] on li "Moderate (2)" at bounding box center [767, 632] width 589 height 29
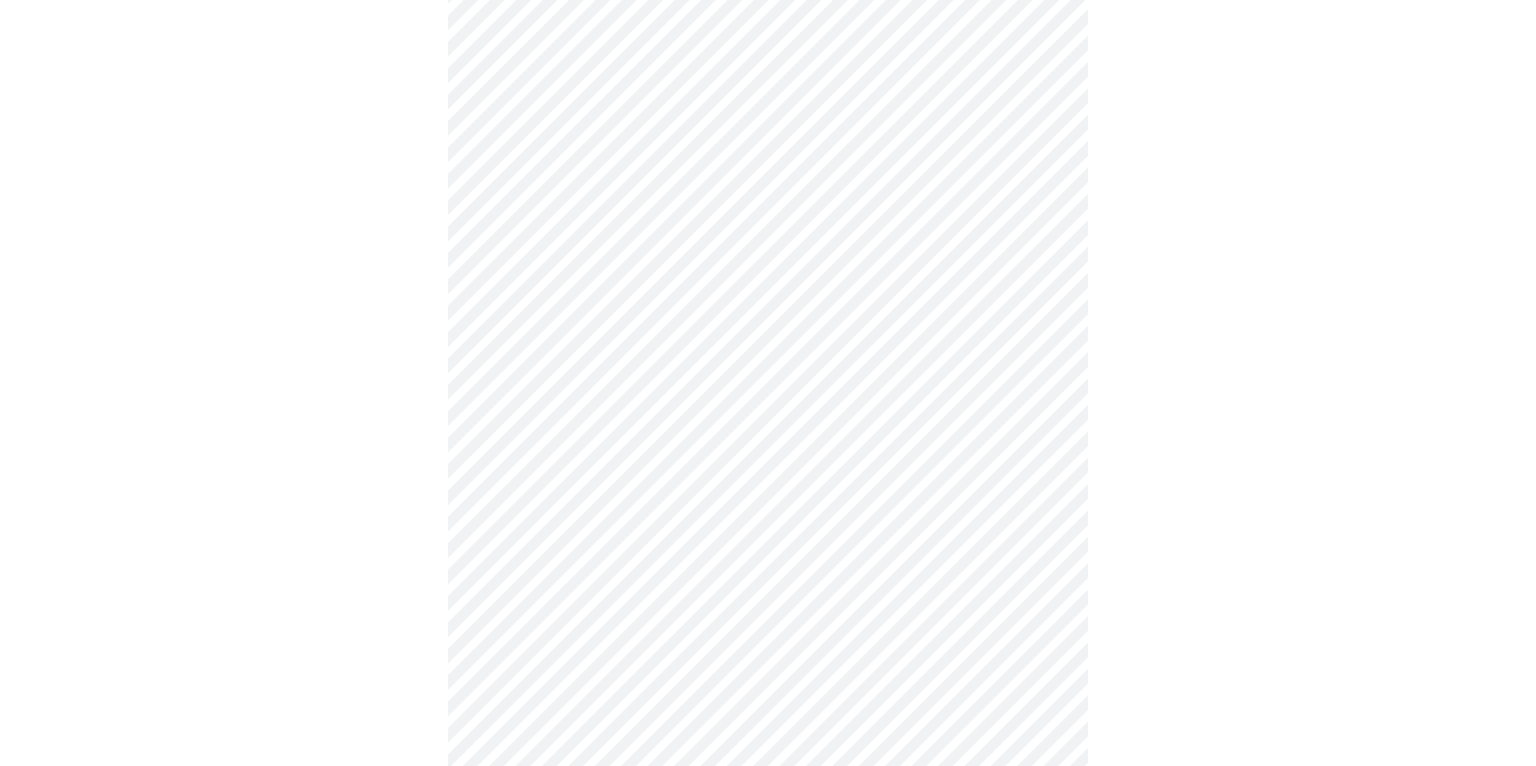
scroll to position [217, 0]
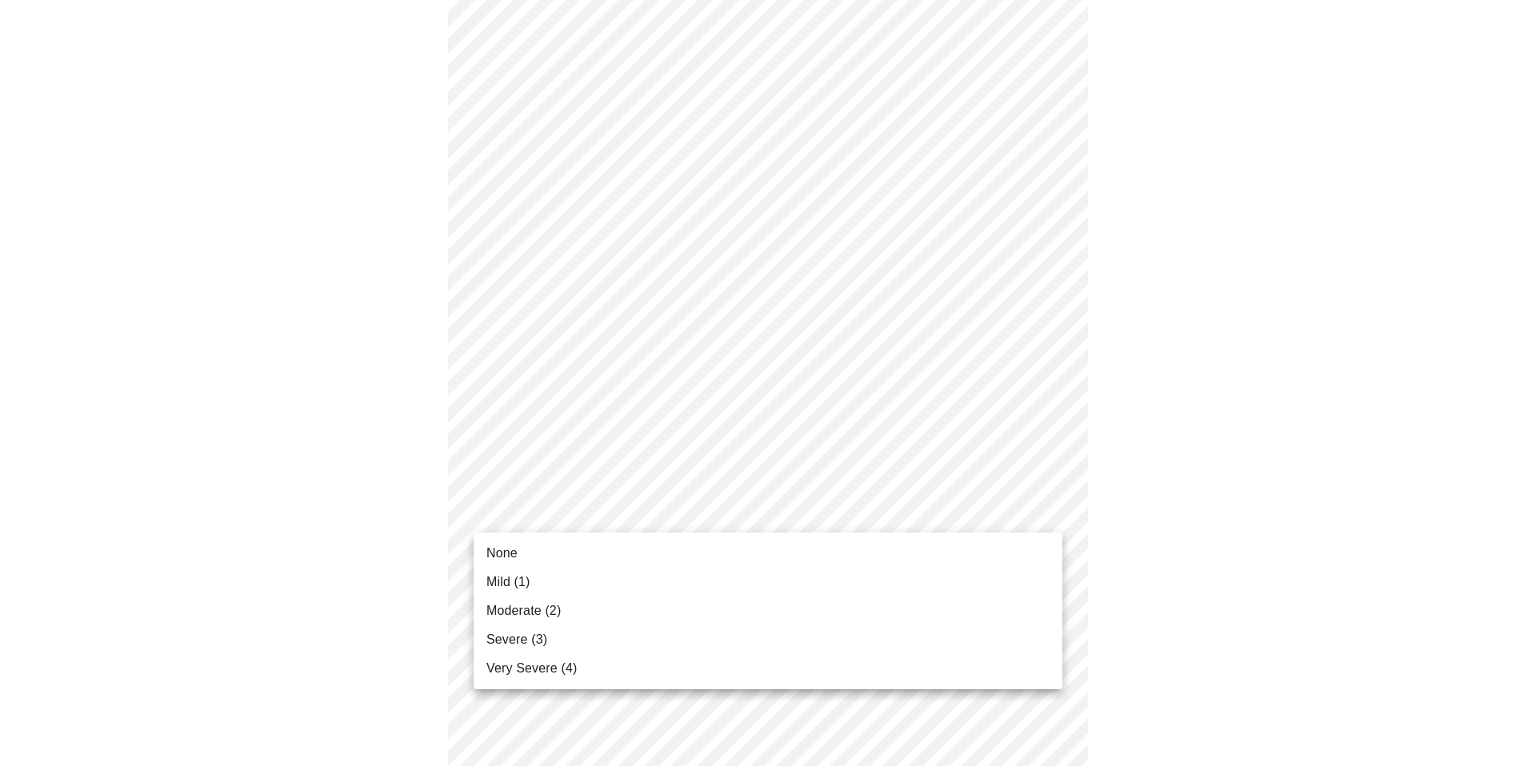
click at [809, 580] on li "Mild (1)" at bounding box center [767, 582] width 589 height 29
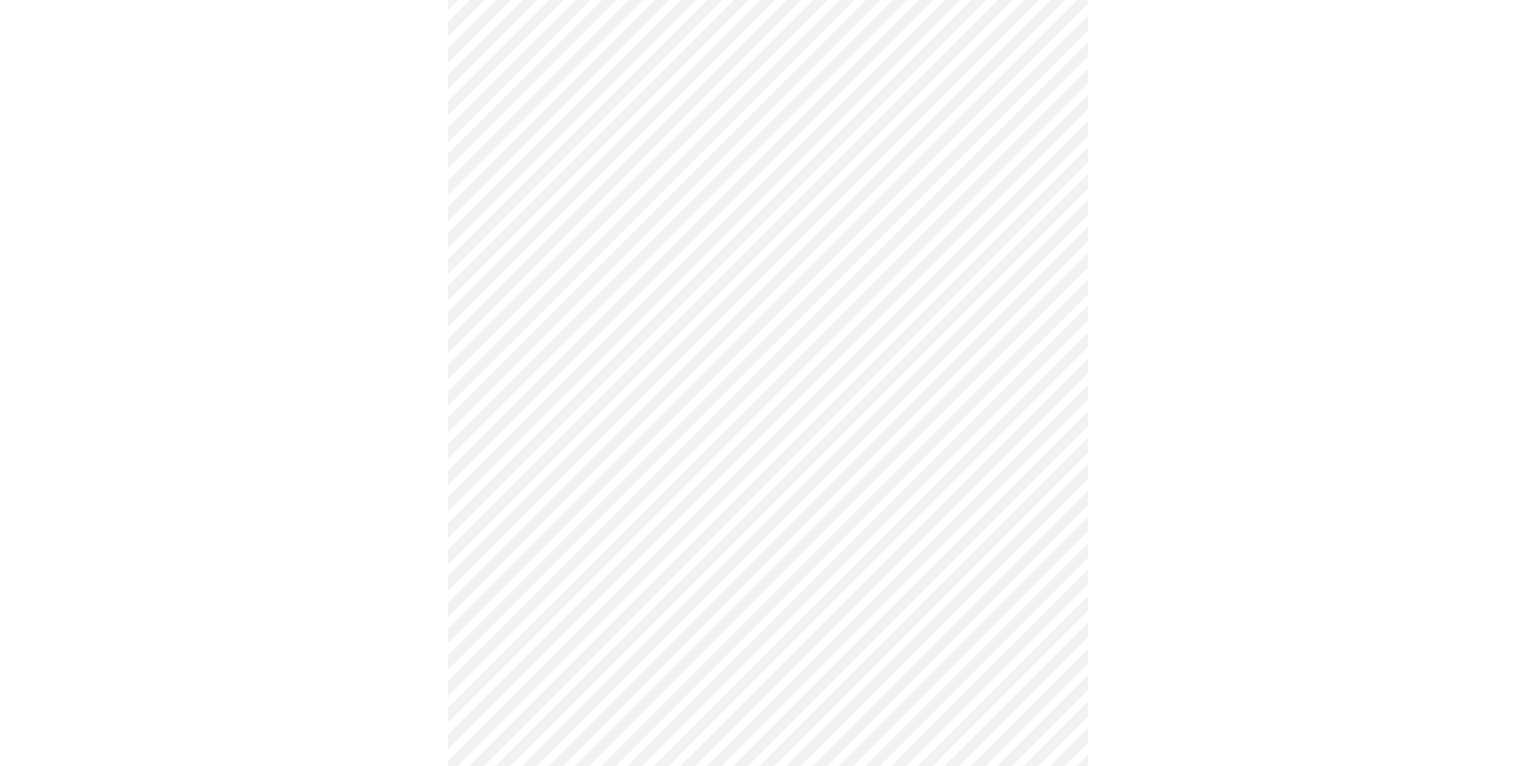
scroll to position [344, 0]
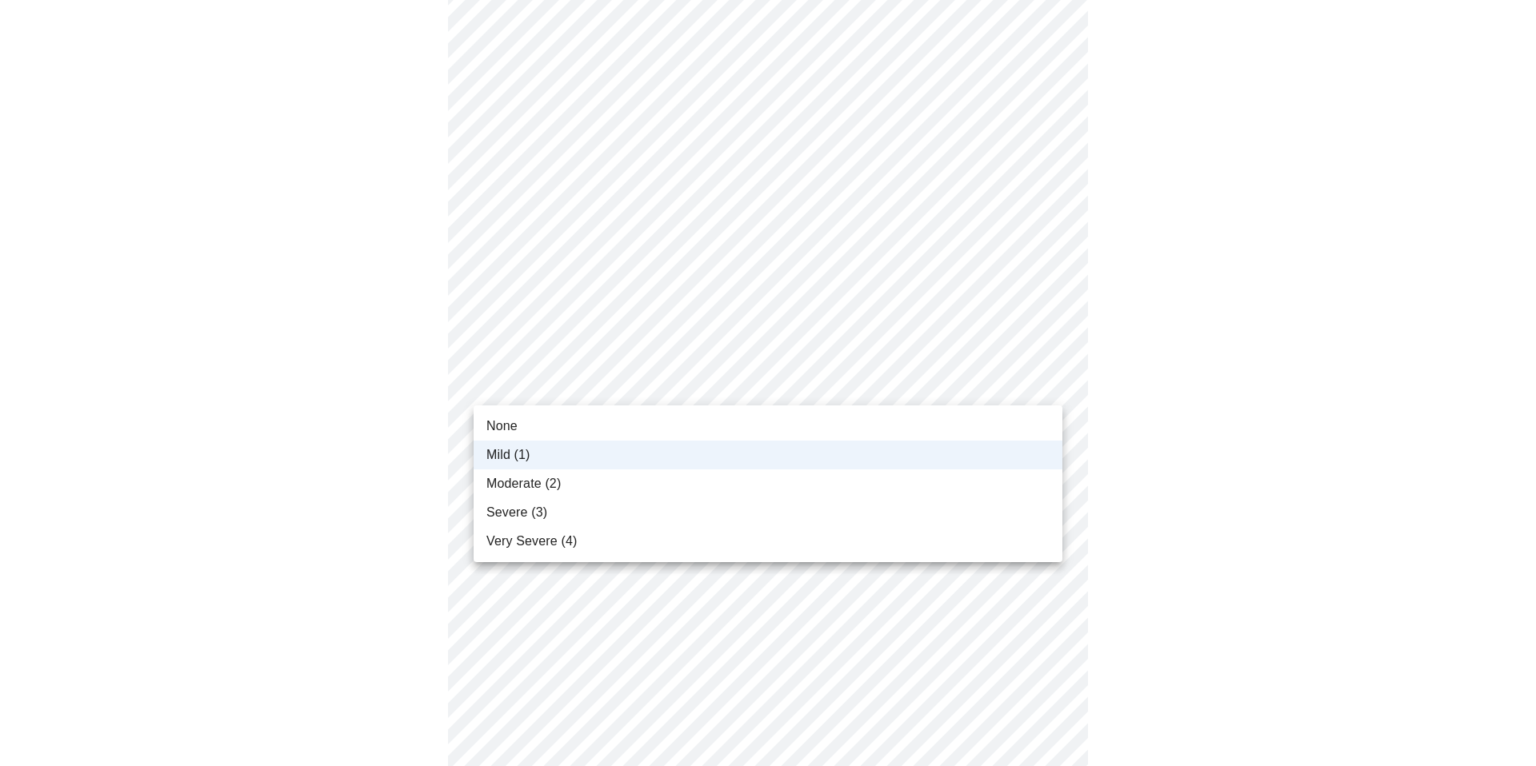
click at [725, 385] on body "MyMenopauseRx Appointments Messaging 1 Labs 2 Uploads Medications Community Ref…" at bounding box center [767, 681] width 1523 height 2038
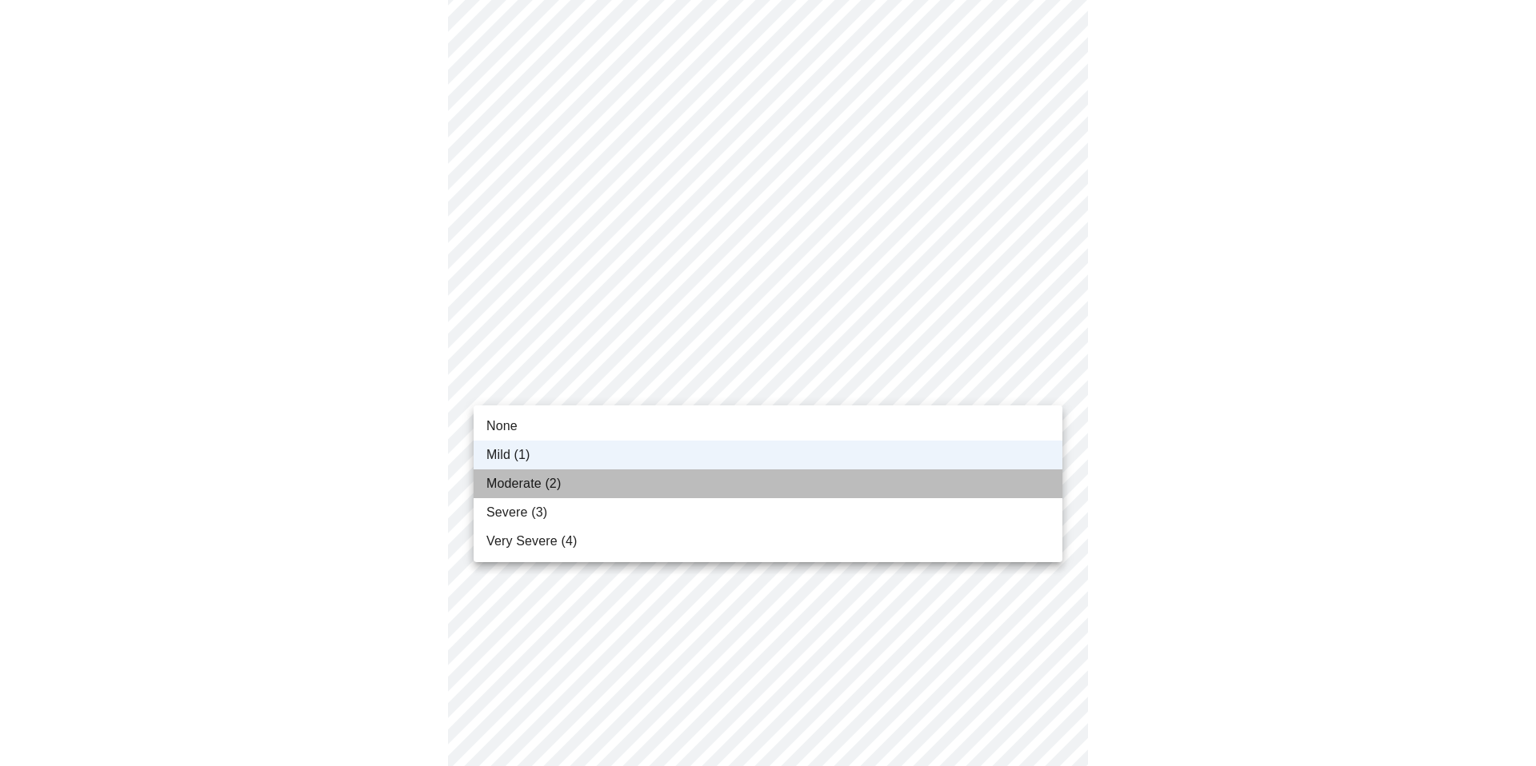
click at [716, 477] on li "Moderate (2)" at bounding box center [767, 483] width 589 height 29
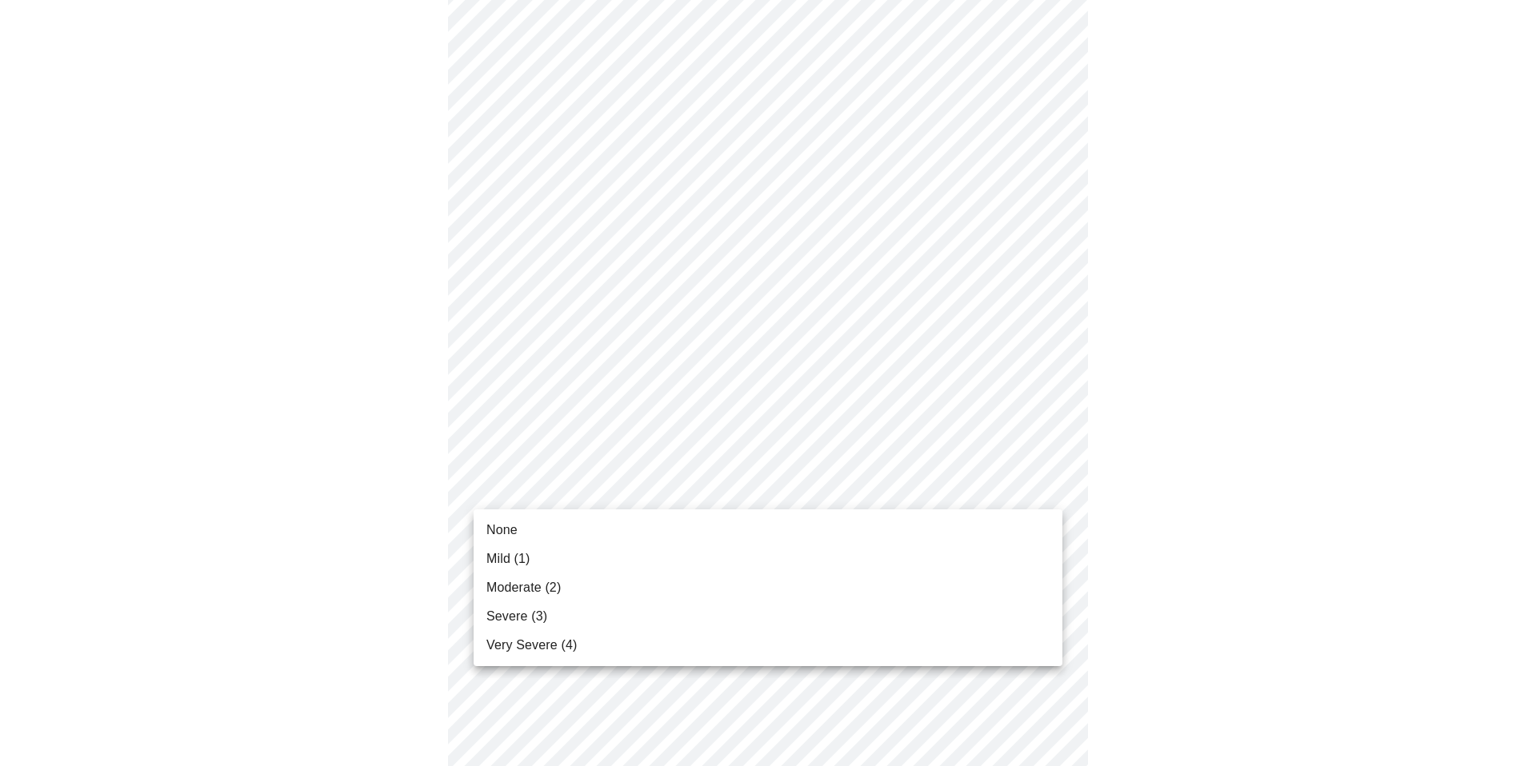
click at [775, 484] on body "MyMenopauseRx Appointments Messaging 1 Labs 2 Uploads Medications Community Ref…" at bounding box center [767, 681] width 1523 height 2038
click at [633, 536] on li "None" at bounding box center [767, 530] width 589 height 29
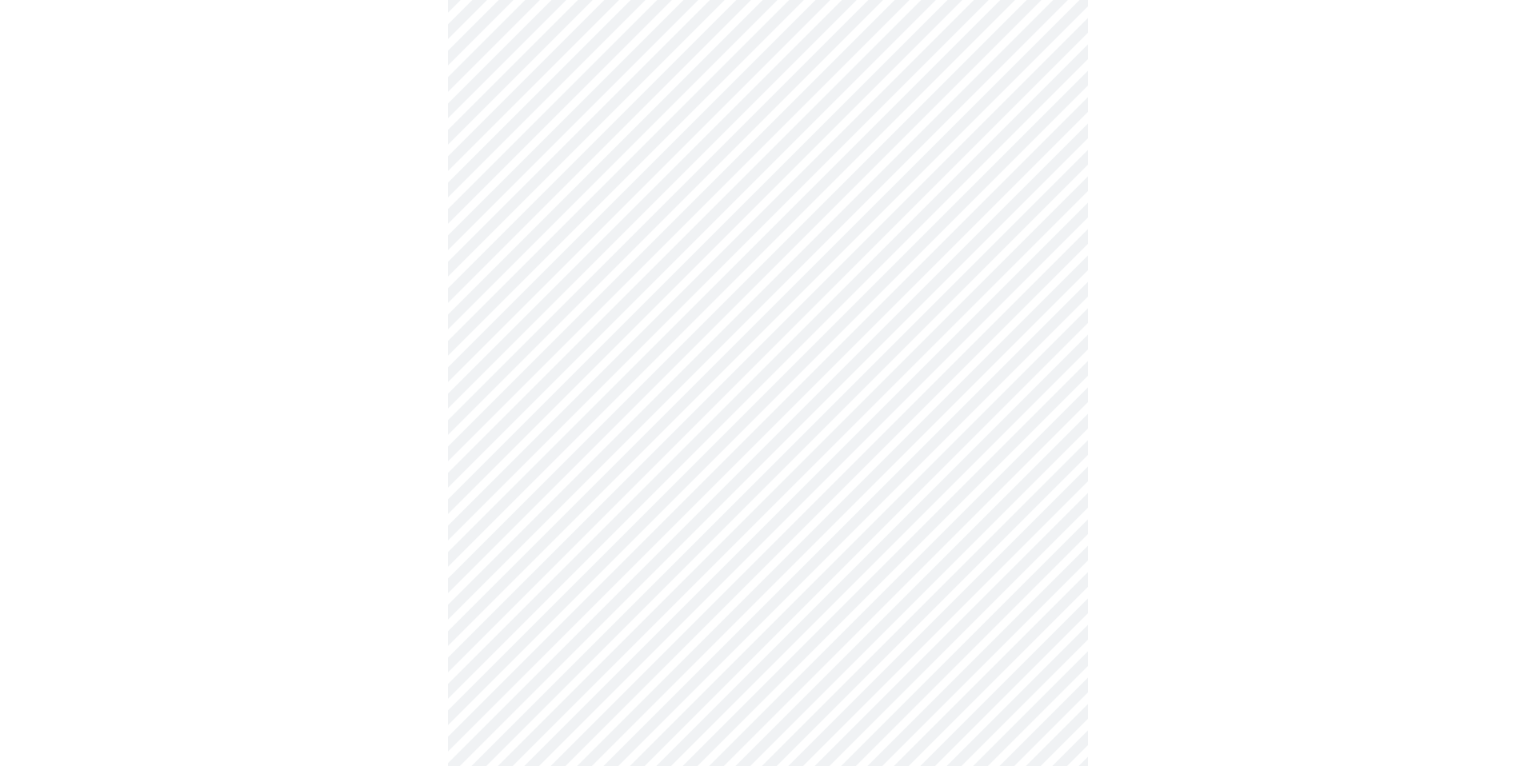
scroll to position [469, 0]
click at [757, 468] on body "MyMenopauseRx Appointments Messaging 1 Labs 2 Uploads Medications Community Ref…" at bounding box center [767, 544] width 1523 height 2015
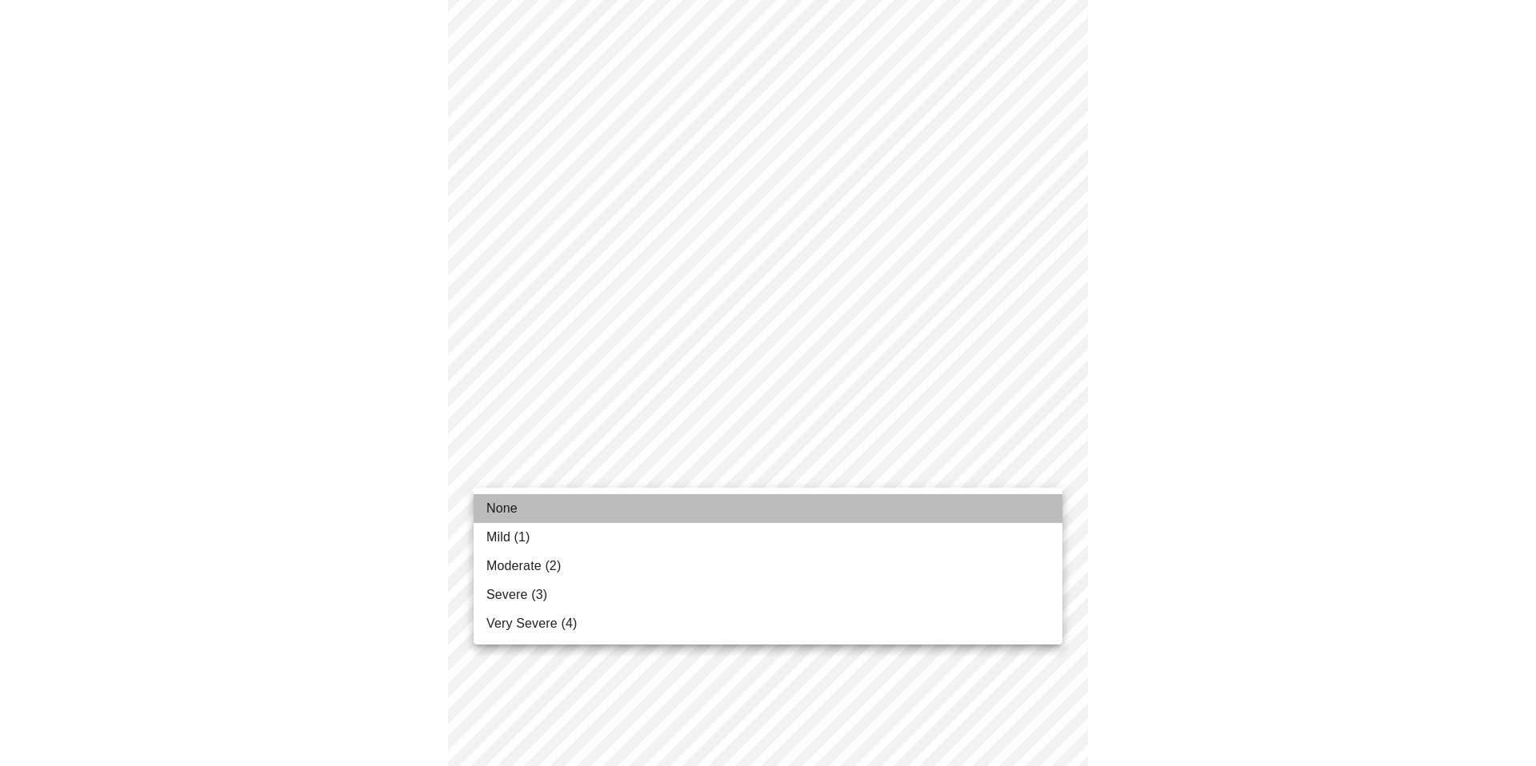
click at [534, 511] on li "None" at bounding box center [767, 508] width 589 height 29
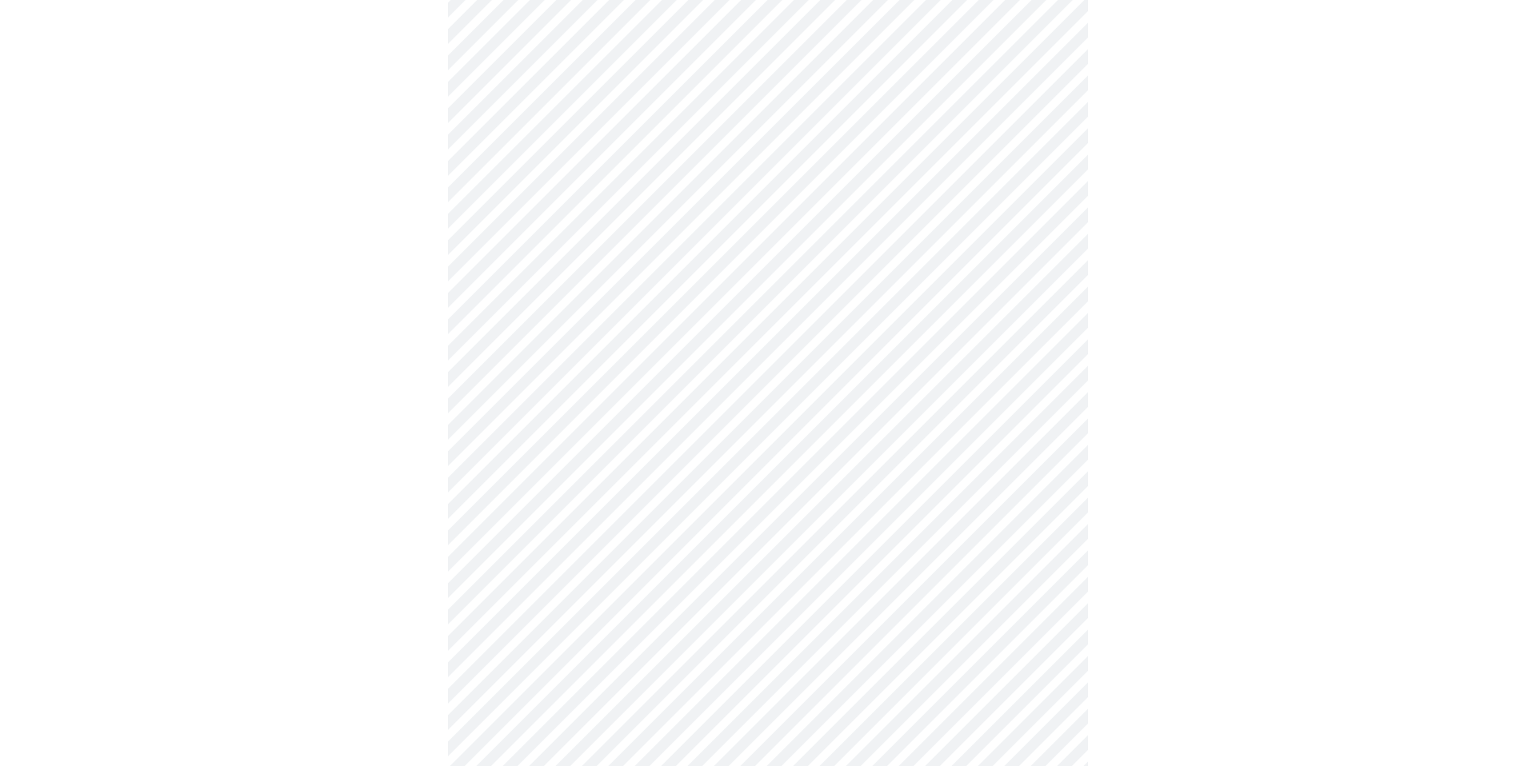
scroll to position [621, 0]
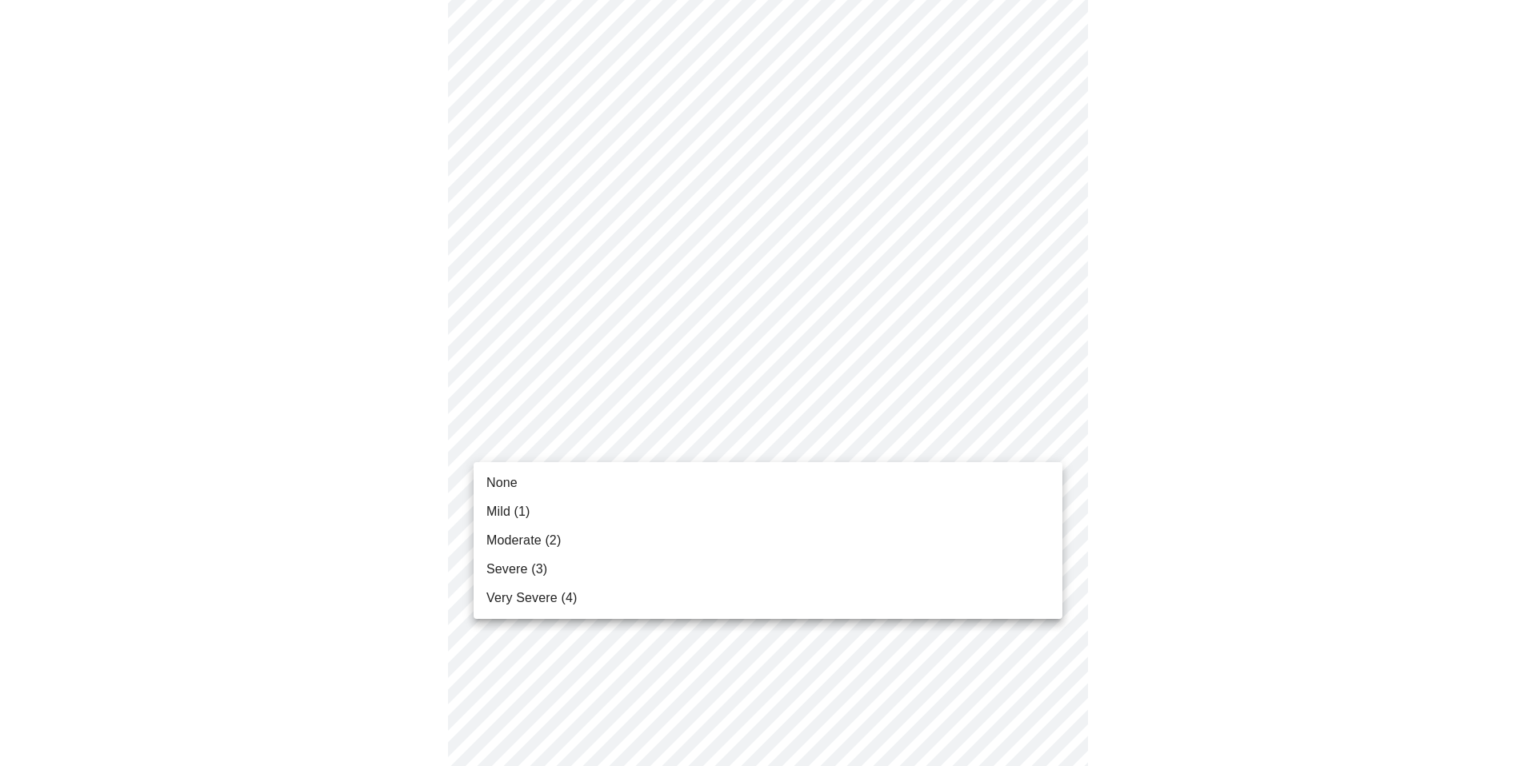
click at [713, 442] on body "MyMenopauseRx Appointments Messaging 1 Labs 2 Uploads Medications Community Ref…" at bounding box center [767, 381] width 1523 height 1993
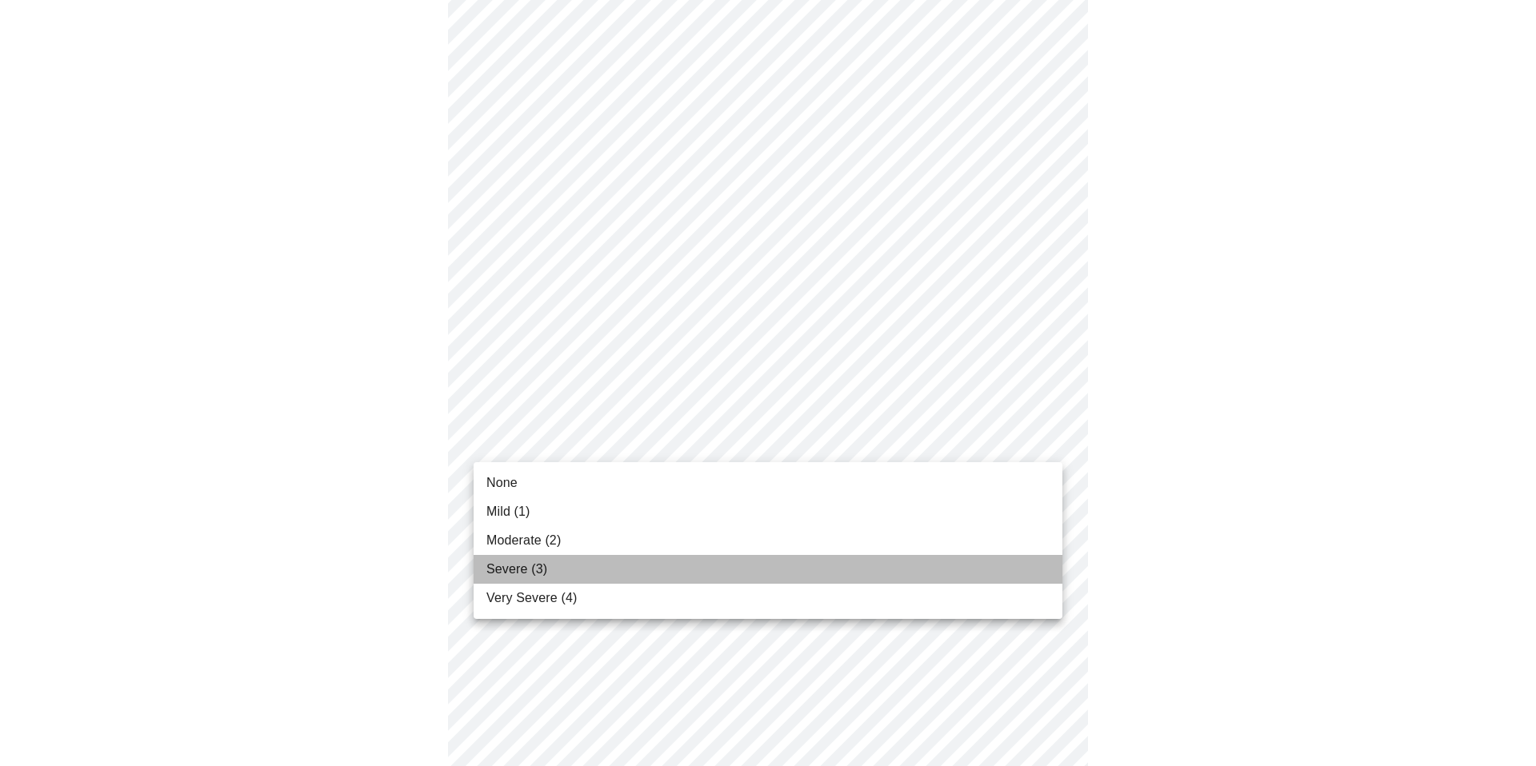
click at [623, 569] on li "Severe (3)" at bounding box center [767, 569] width 589 height 29
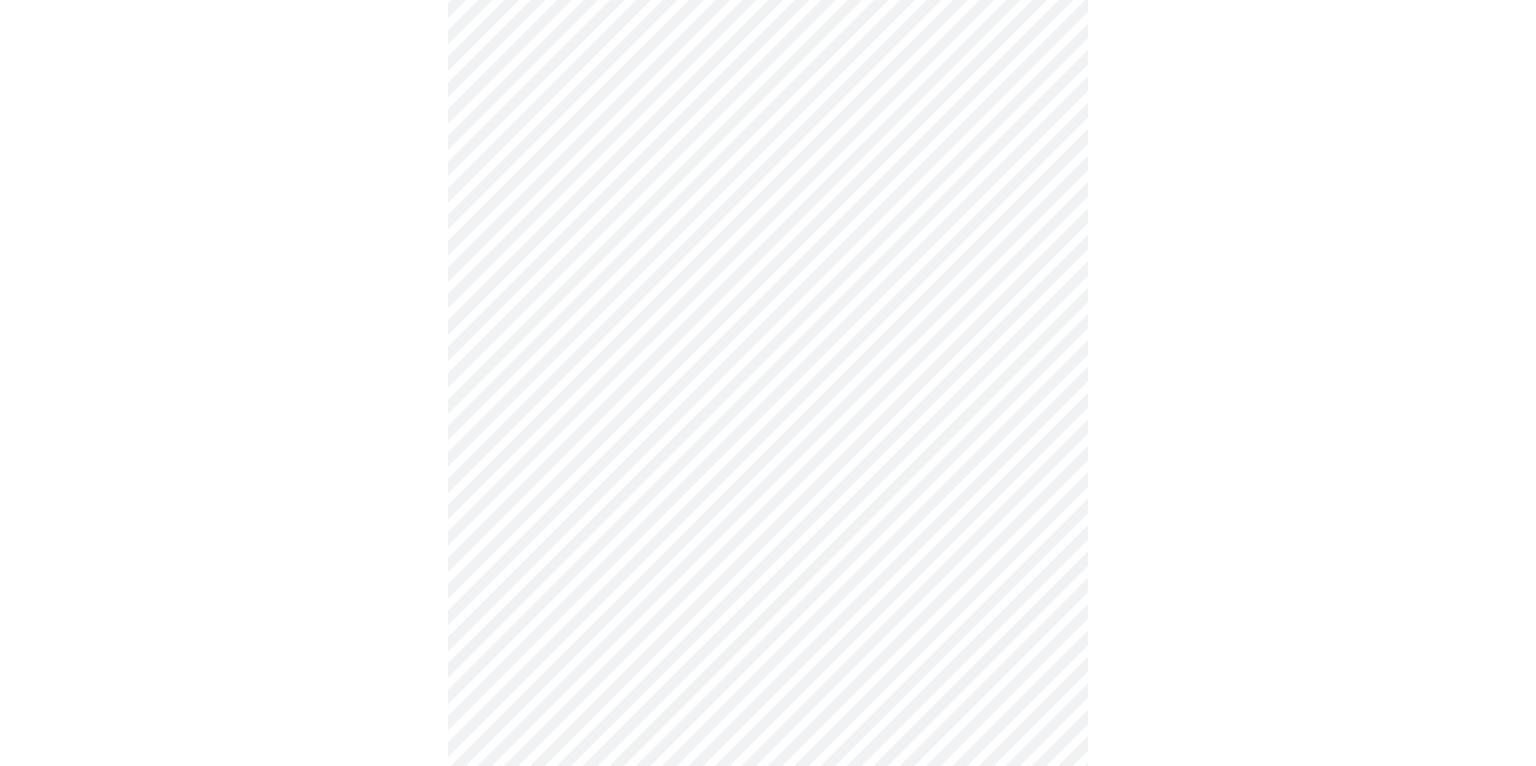
click at [685, 434] on body "MyMenopauseRx Appointments Messaging 1 Labs 2 Uploads Medications Community Ref…" at bounding box center [767, 370] width 1523 height 1971
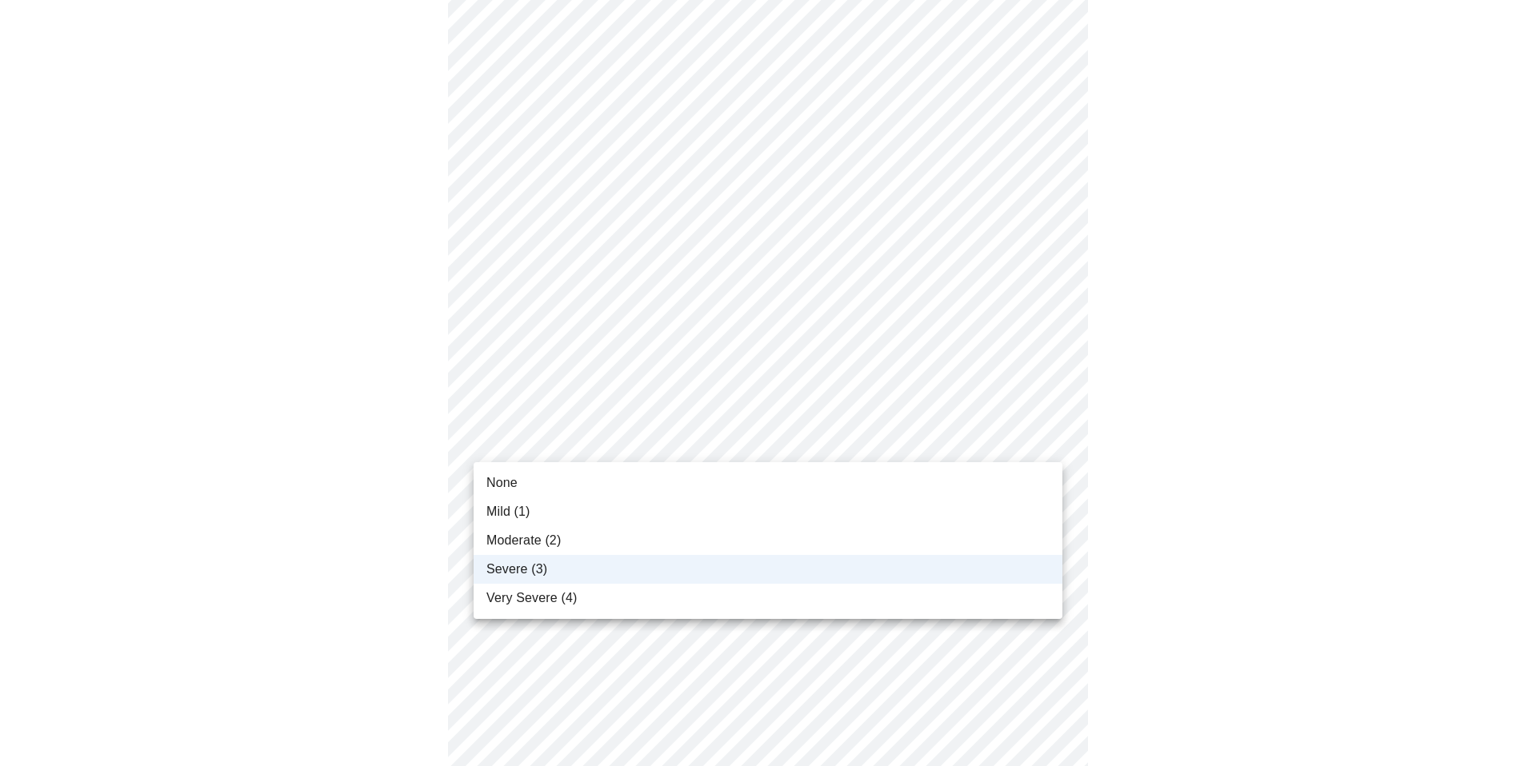
click at [605, 541] on li "Moderate (2)" at bounding box center [767, 540] width 589 height 29
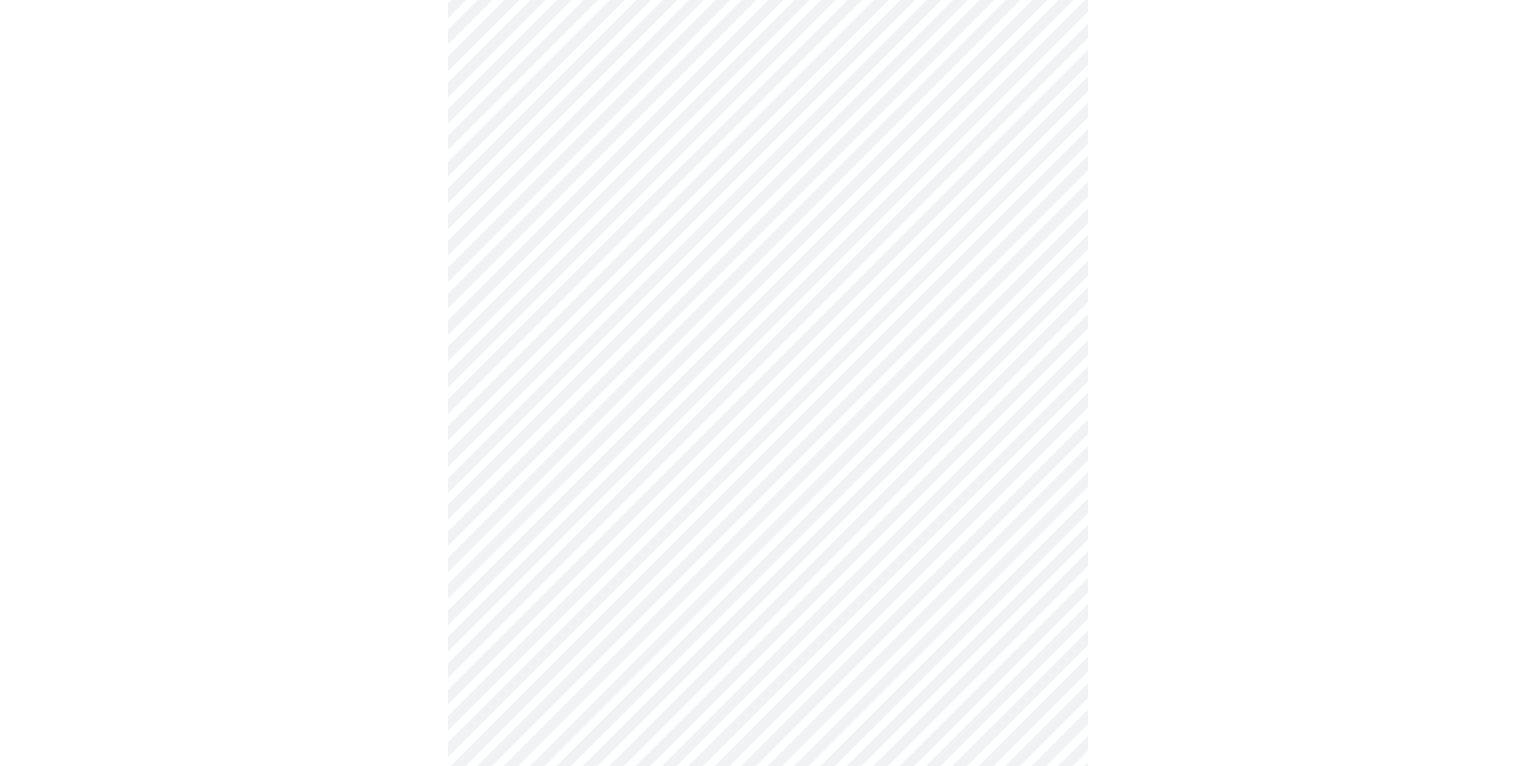
drag, startPoint x: 326, startPoint y: 401, endPoint x: 150, endPoint y: 425, distance: 177.5
click at [323, 401] on div at bounding box center [767, 425] width 1523 height 1859
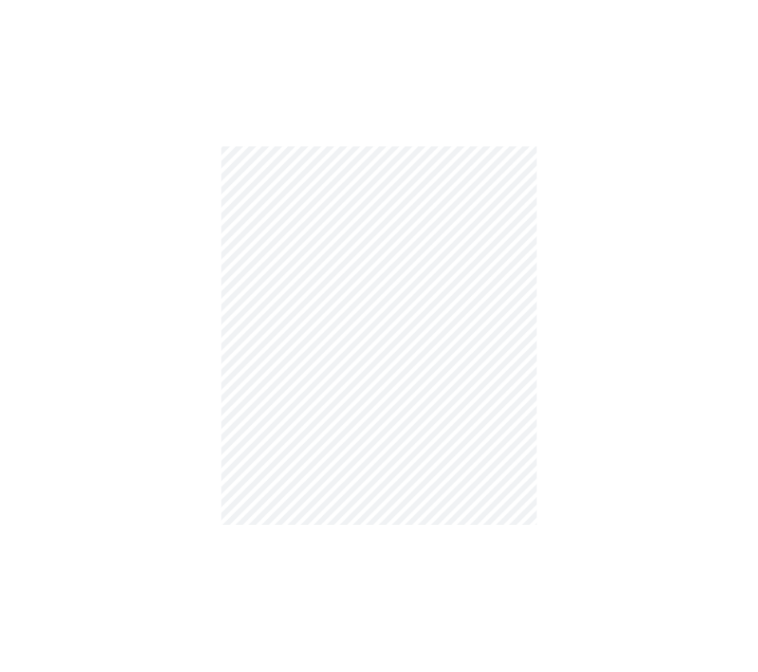
scroll to position [645, 0]
